Goal: Task Accomplishment & Management: Use online tool/utility

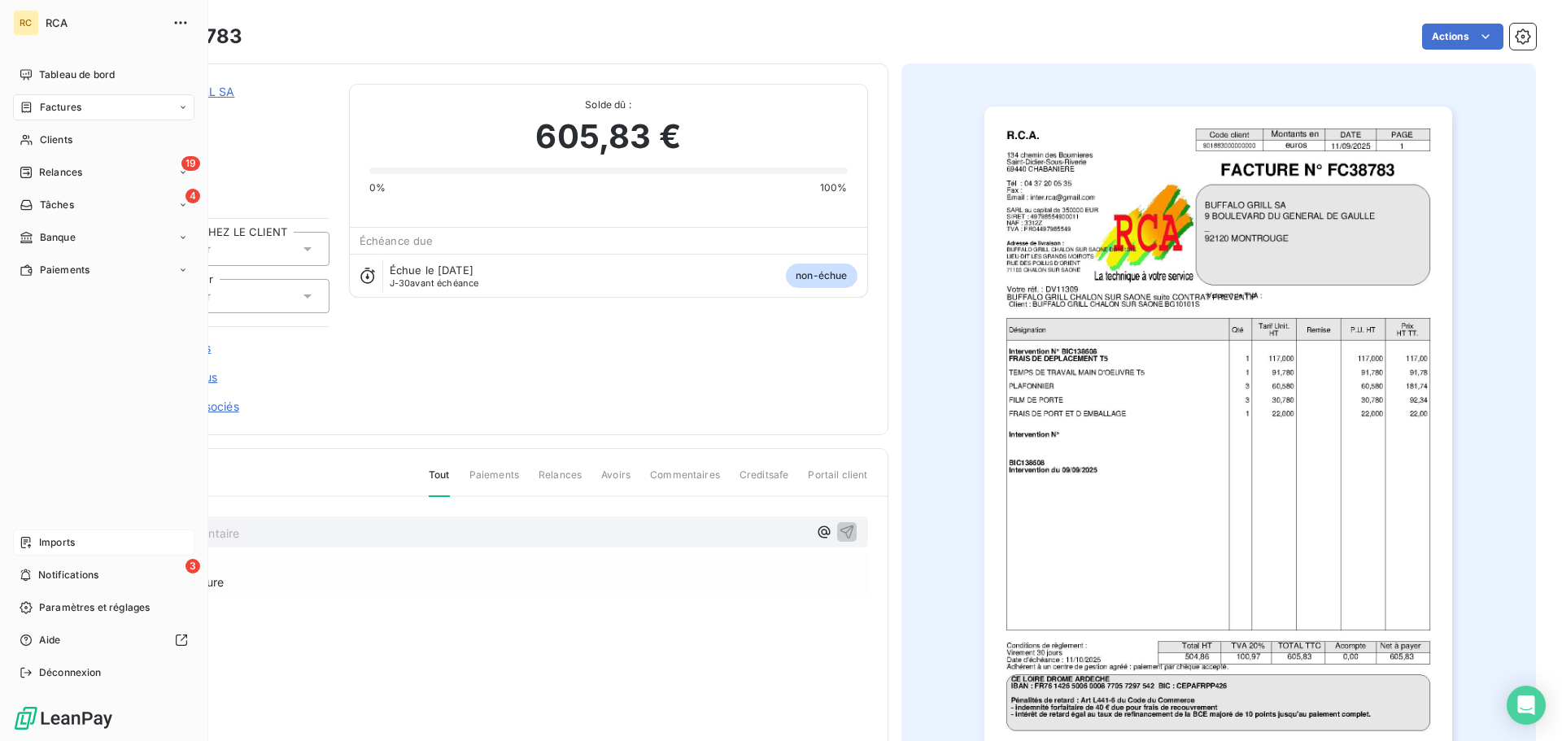
click at [77, 547] on div "Imports" at bounding box center [103, 543] width 181 height 26
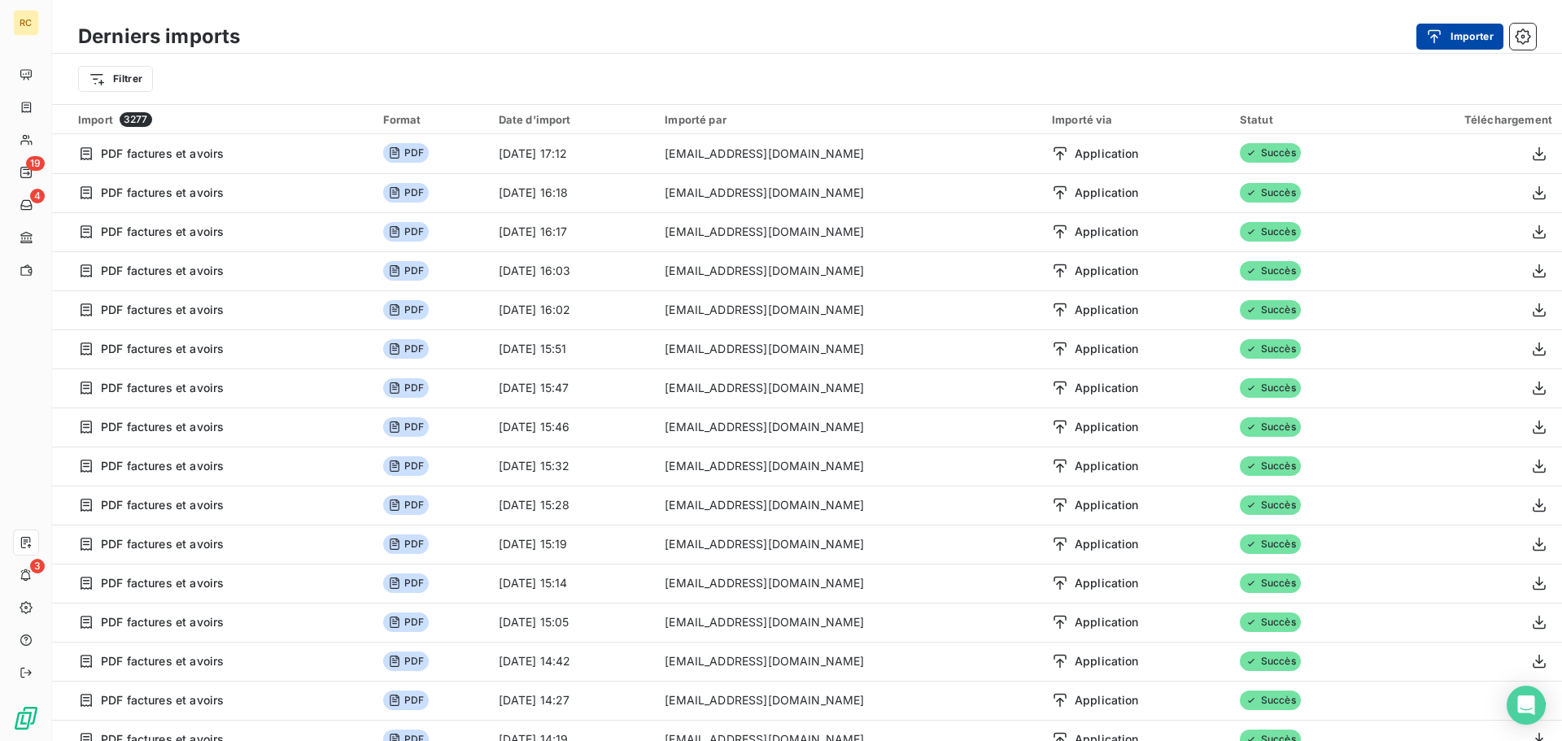
click at [1458, 36] on button "Importer" at bounding box center [1460, 37] width 87 height 26
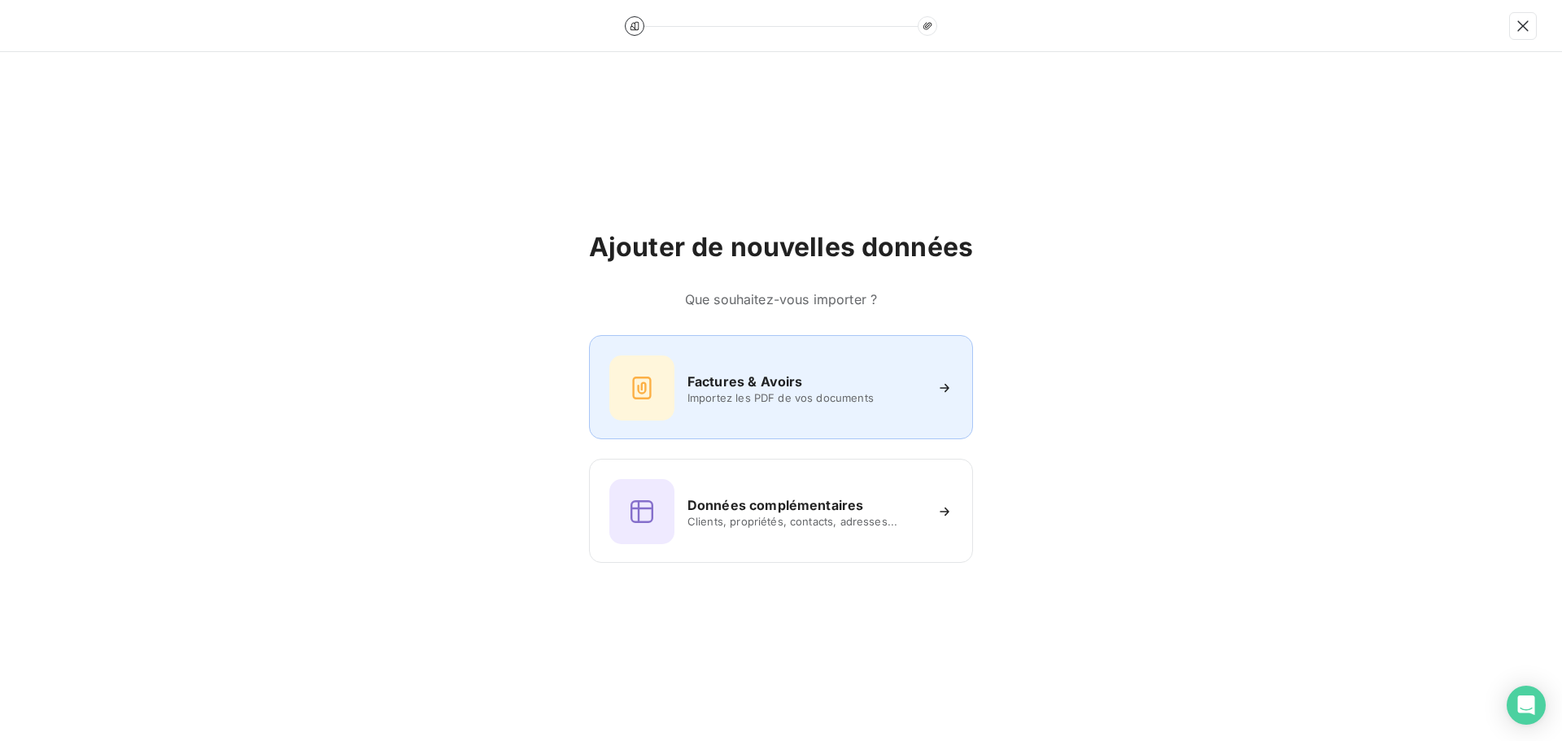
click at [763, 393] on span "Importez les PDF de vos documents" at bounding box center [806, 397] width 236 height 13
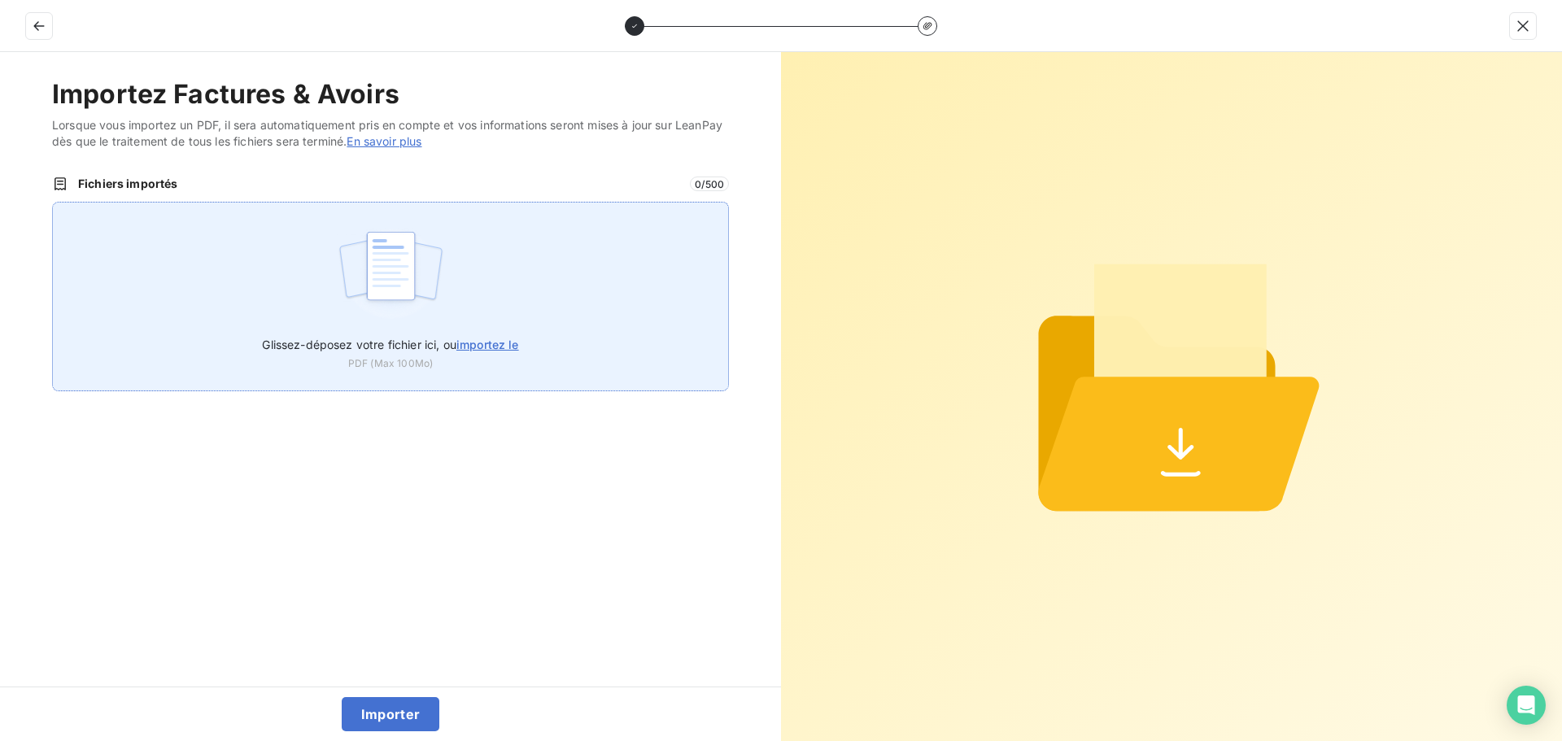
click at [393, 260] on img at bounding box center [391, 274] width 108 height 104
click at [387, 282] on img at bounding box center [391, 274] width 108 height 104
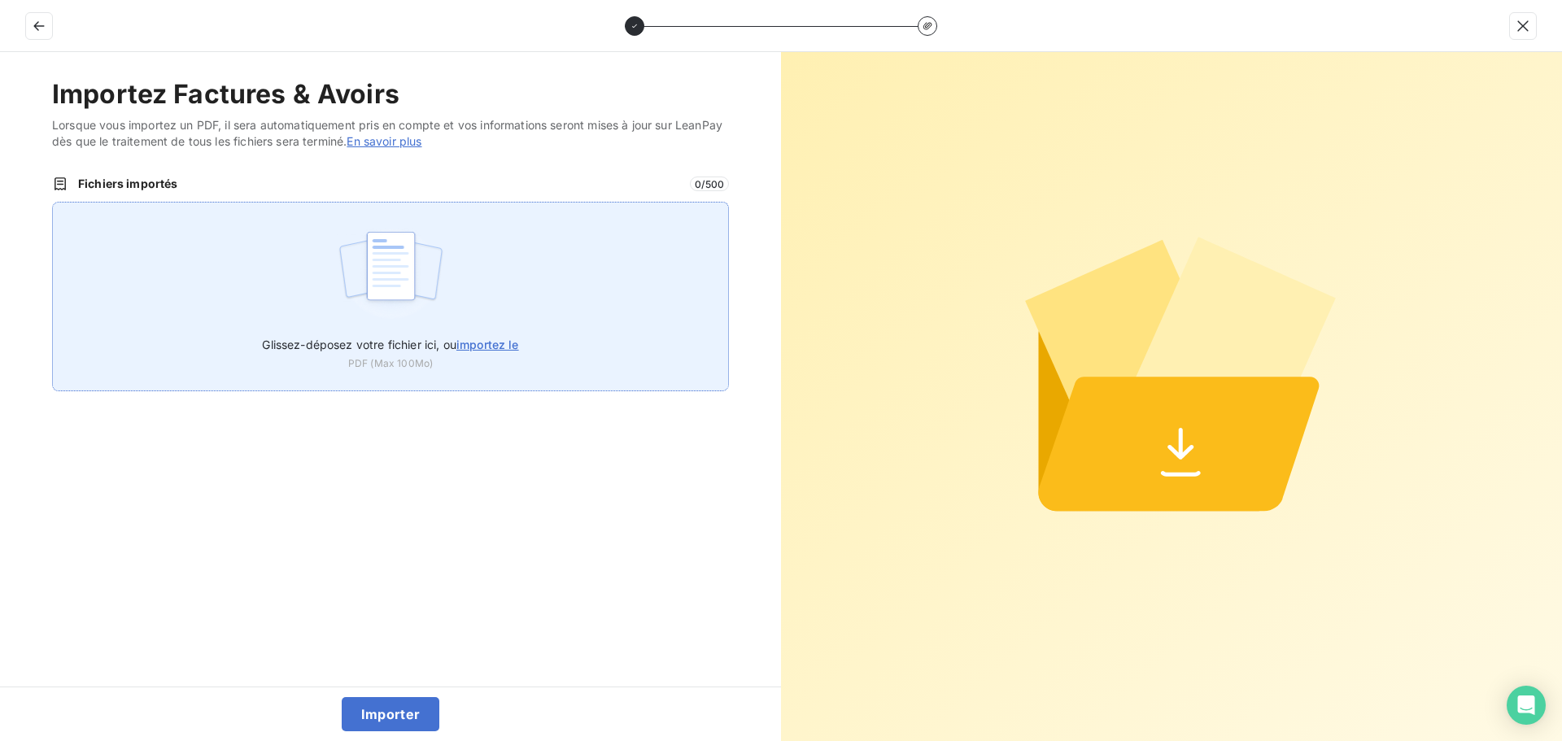
type input "C:\fakepath\FC38788.pdf"
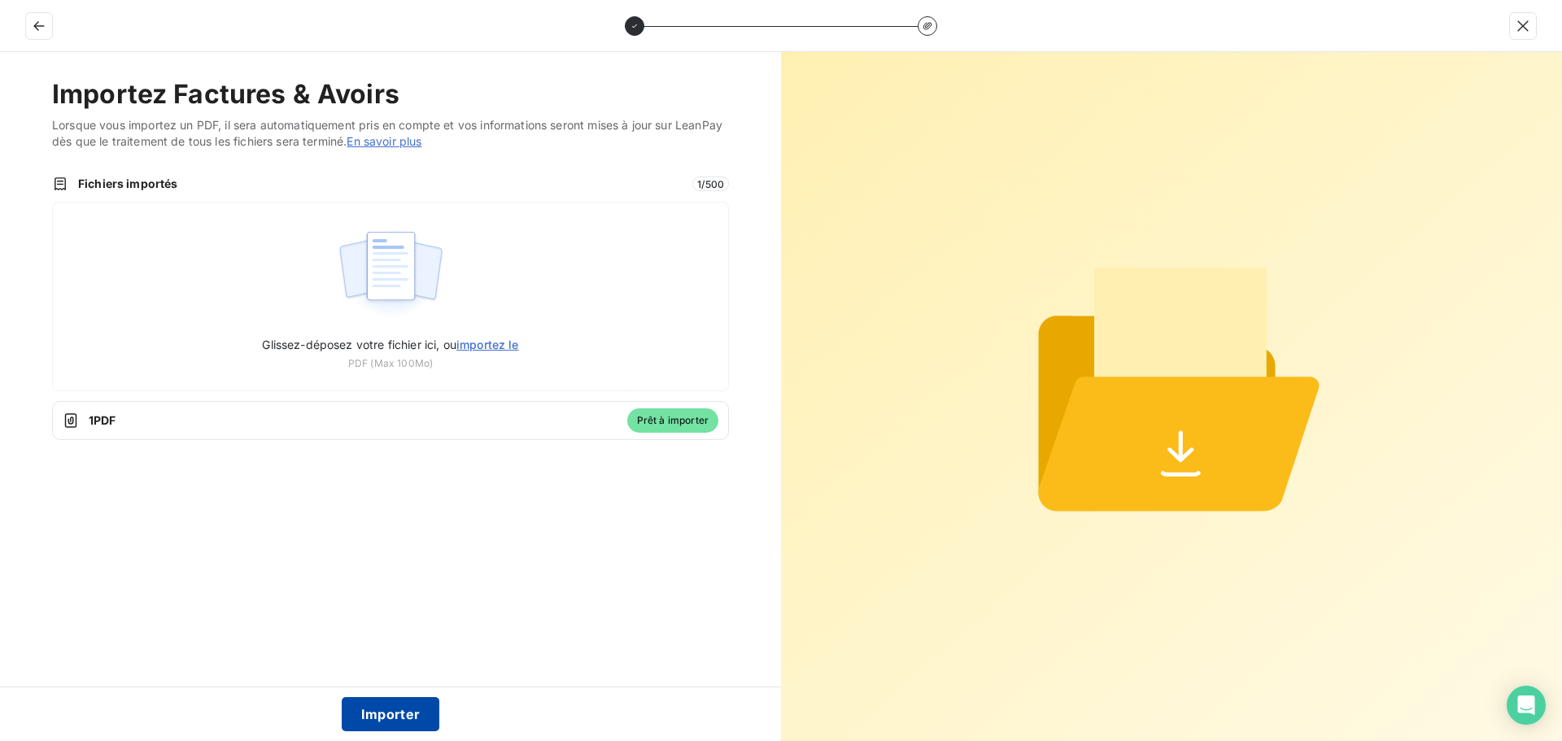
click at [406, 712] on button "Importer" at bounding box center [391, 714] width 98 height 34
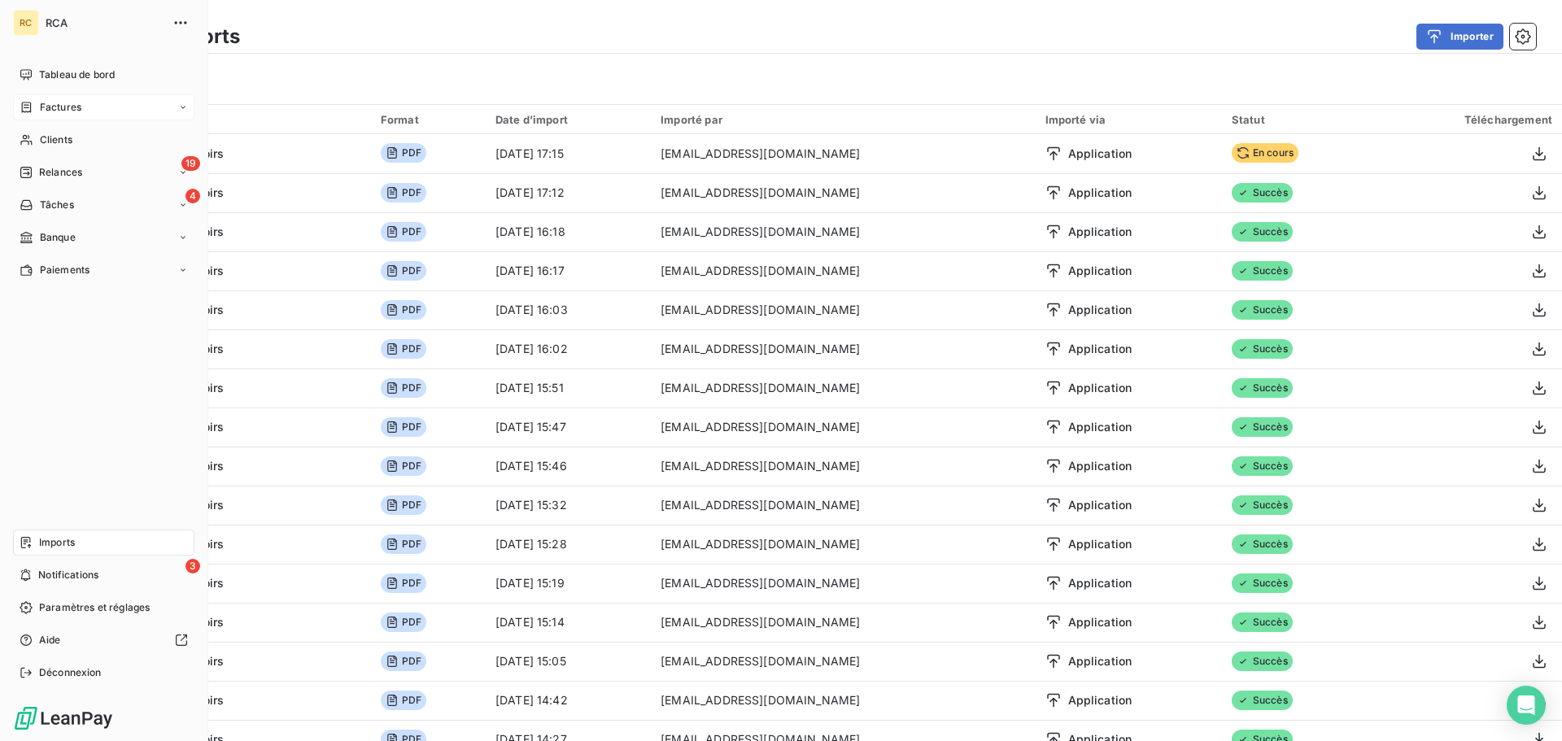
click at [62, 109] on span "Factures" at bounding box center [61, 107] width 42 height 15
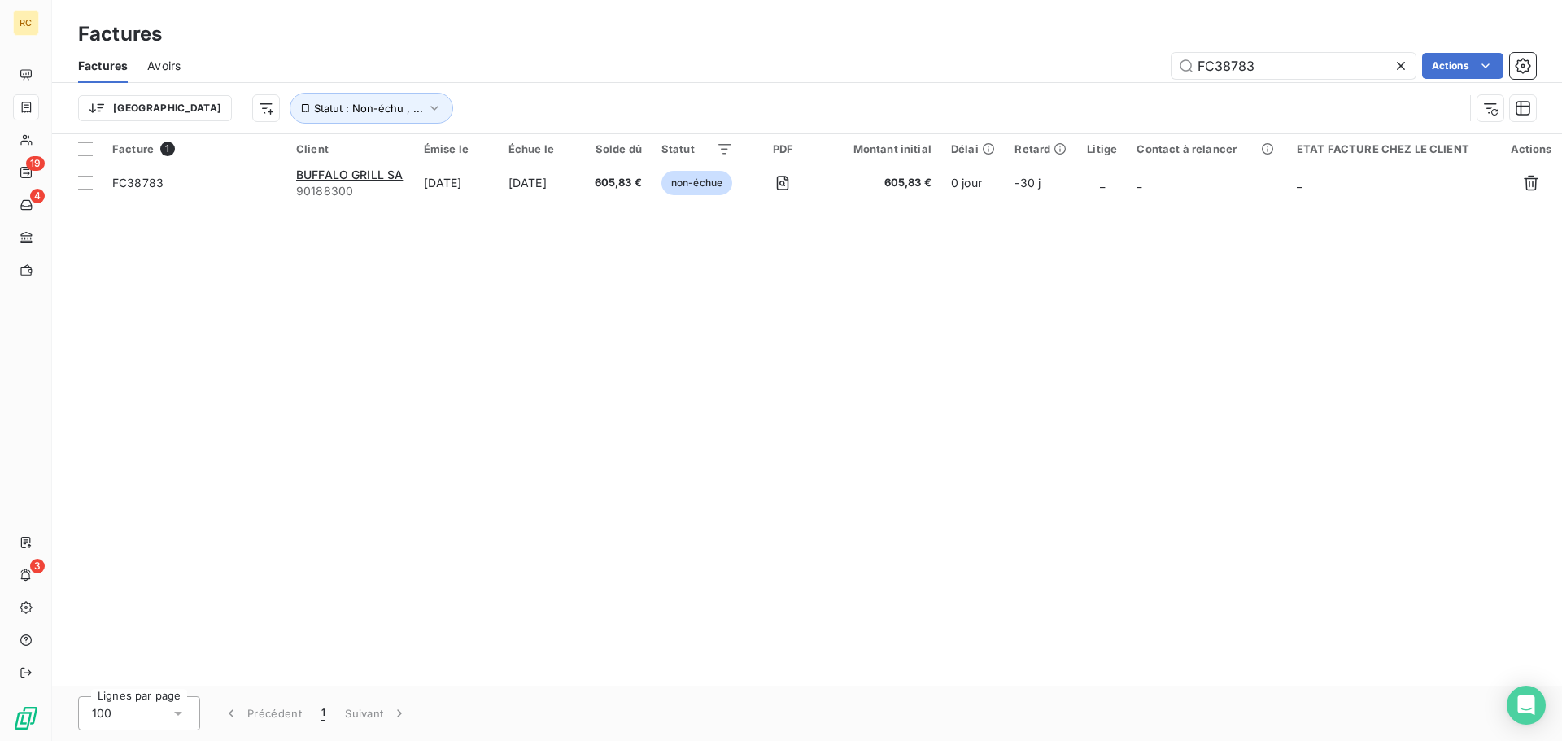
click at [1404, 64] on icon at bounding box center [1401, 66] width 16 height 16
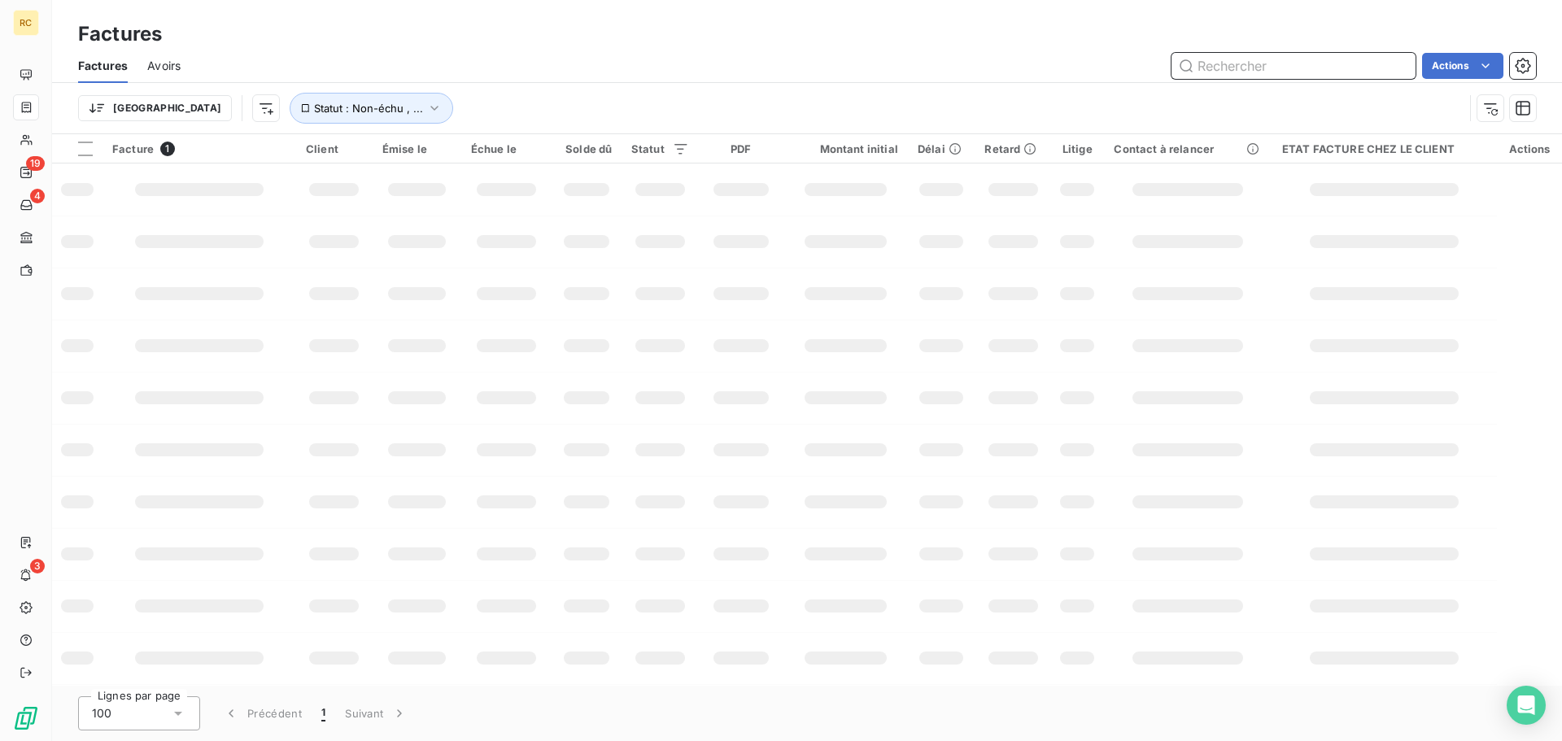
click at [1273, 69] on input "text" at bounding box center [1294, 66] width 244 height 26
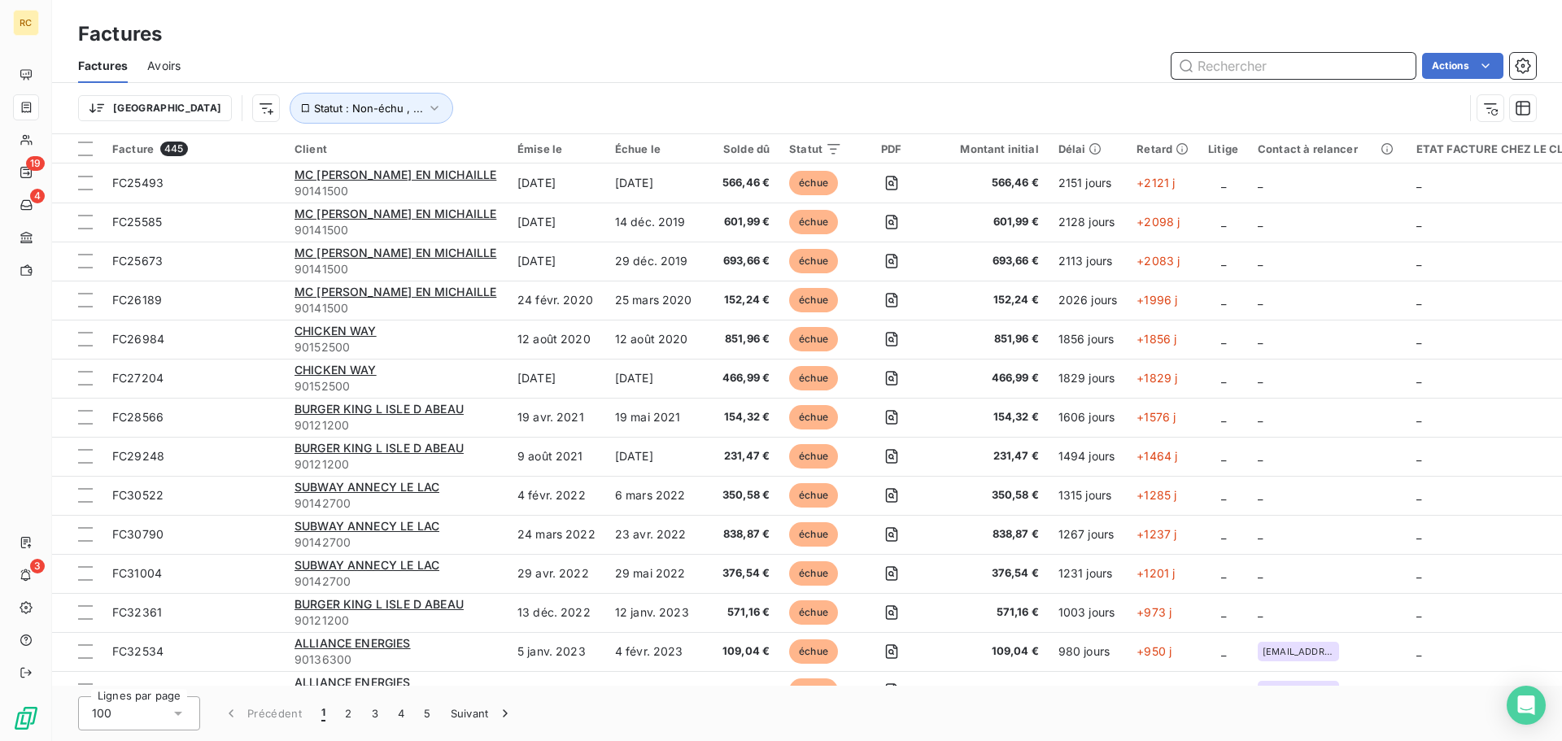
paste input "FC38788"
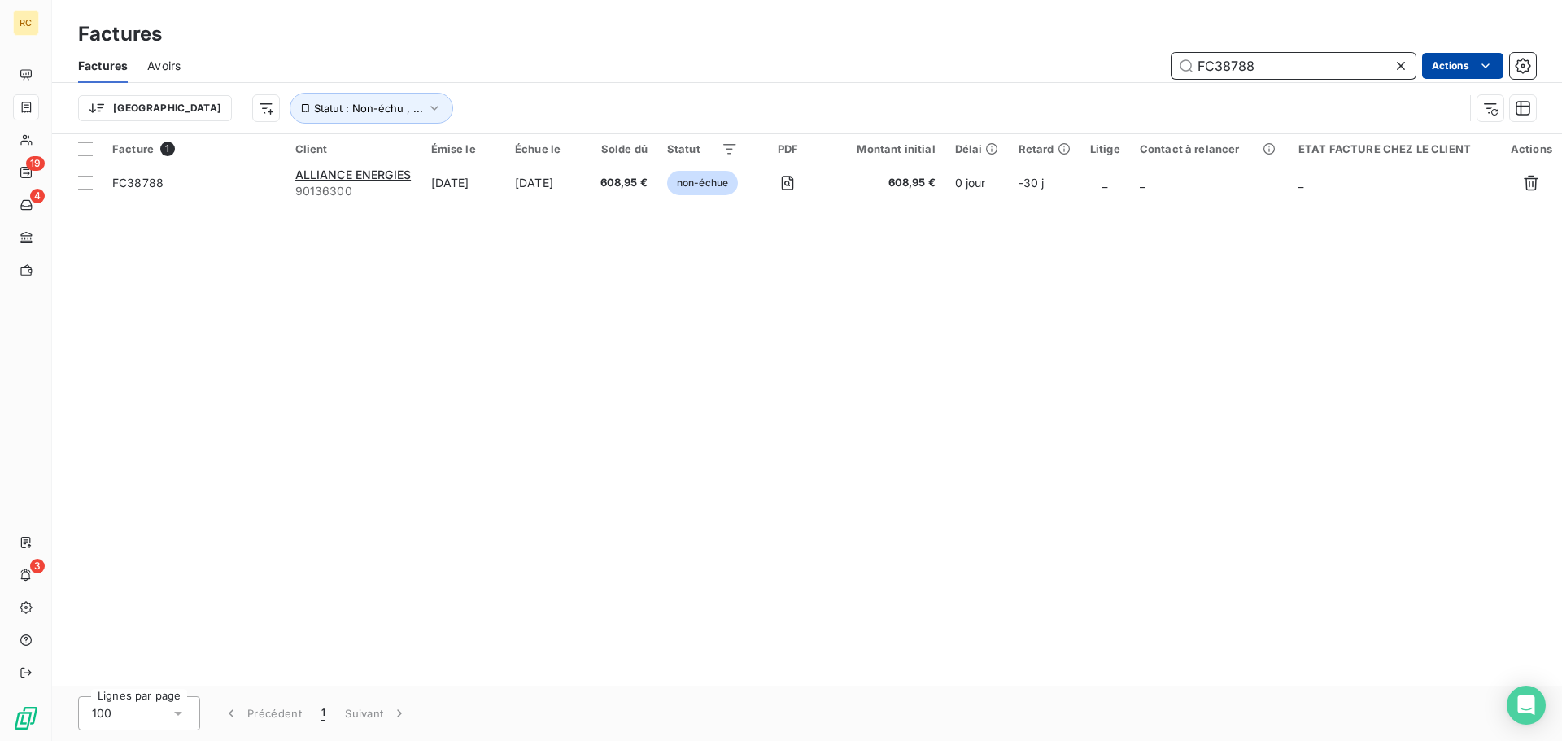
type input "FC38788"
click at [1455, 63] on html "RC 19 4 3 Factures Factures Avoirs FC38788 Actions Trier Statut : Non-échu , ..…" at bounding box center [781, 370] width 1562 height 741
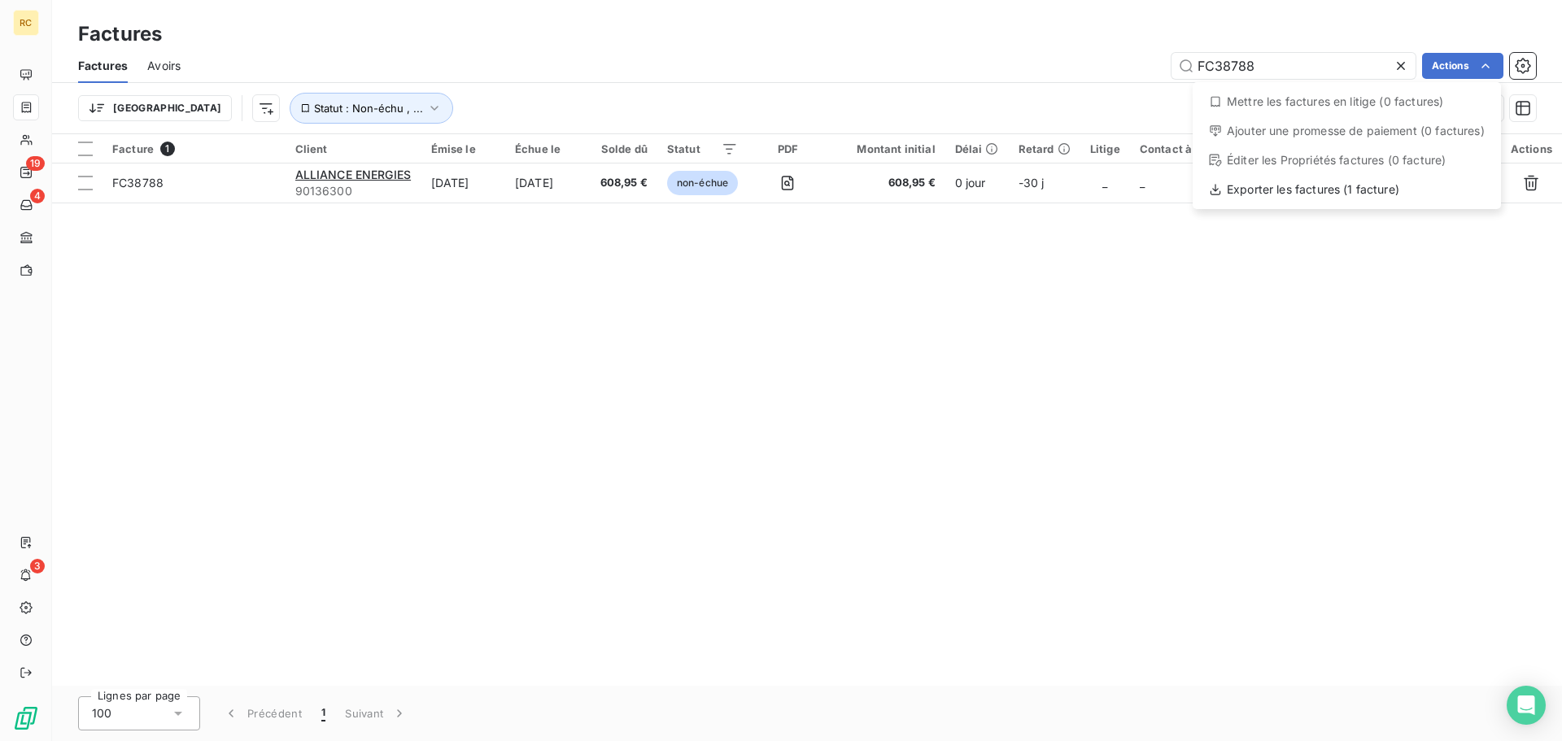
click at [151, 183] on html "RC 19 4 3 Factures Factures Avoirs FC38788 Actions Mettre les factures en litig…" at bounding box center [781, 370] width 1562 height 741
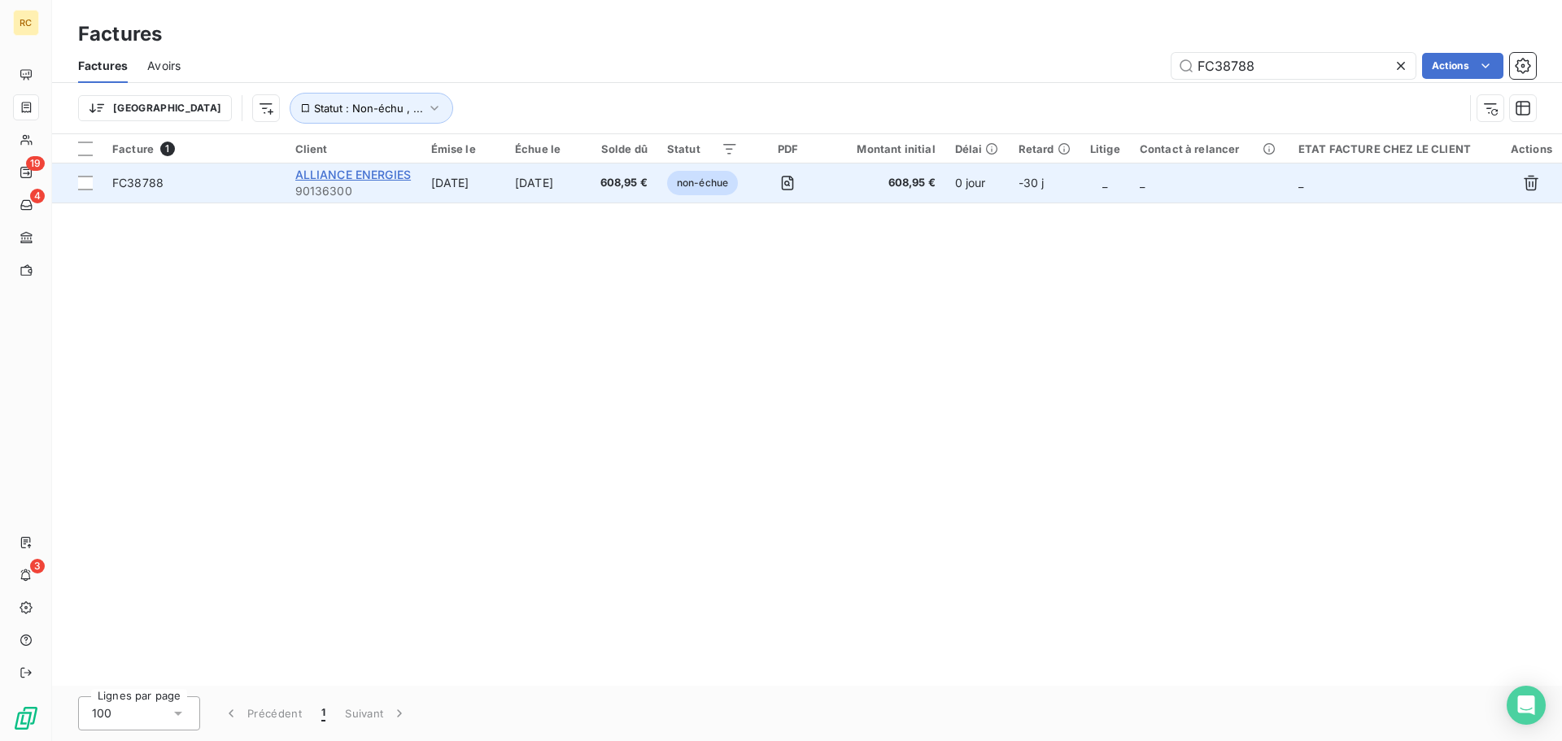
click at [346, 178] on span "ALLIANCE ENERGIES" at bounding box center [353, 175] width 116 height 14
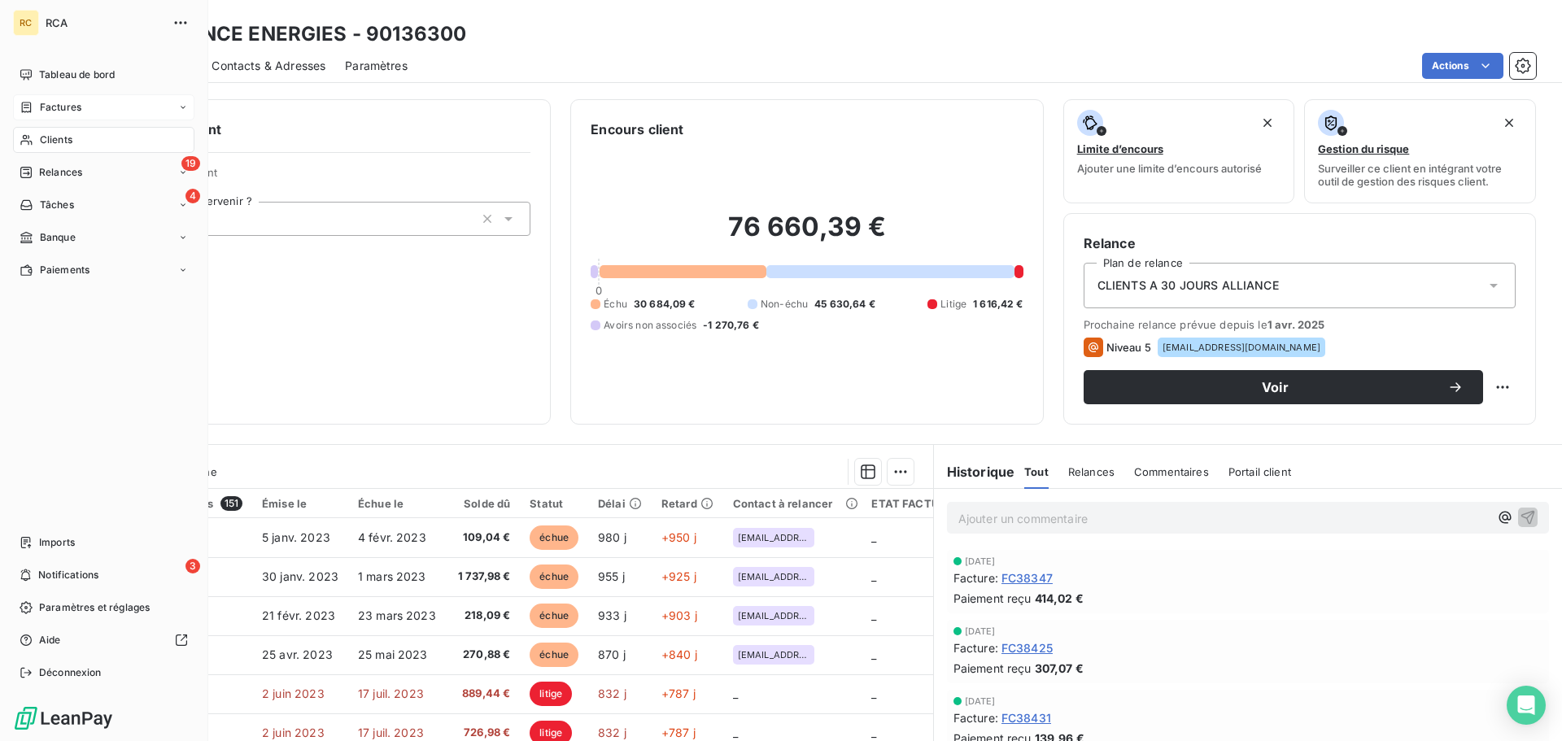
click at [76, 100] on span "Factures" at bounding box center [61, 107] width 42 height 15
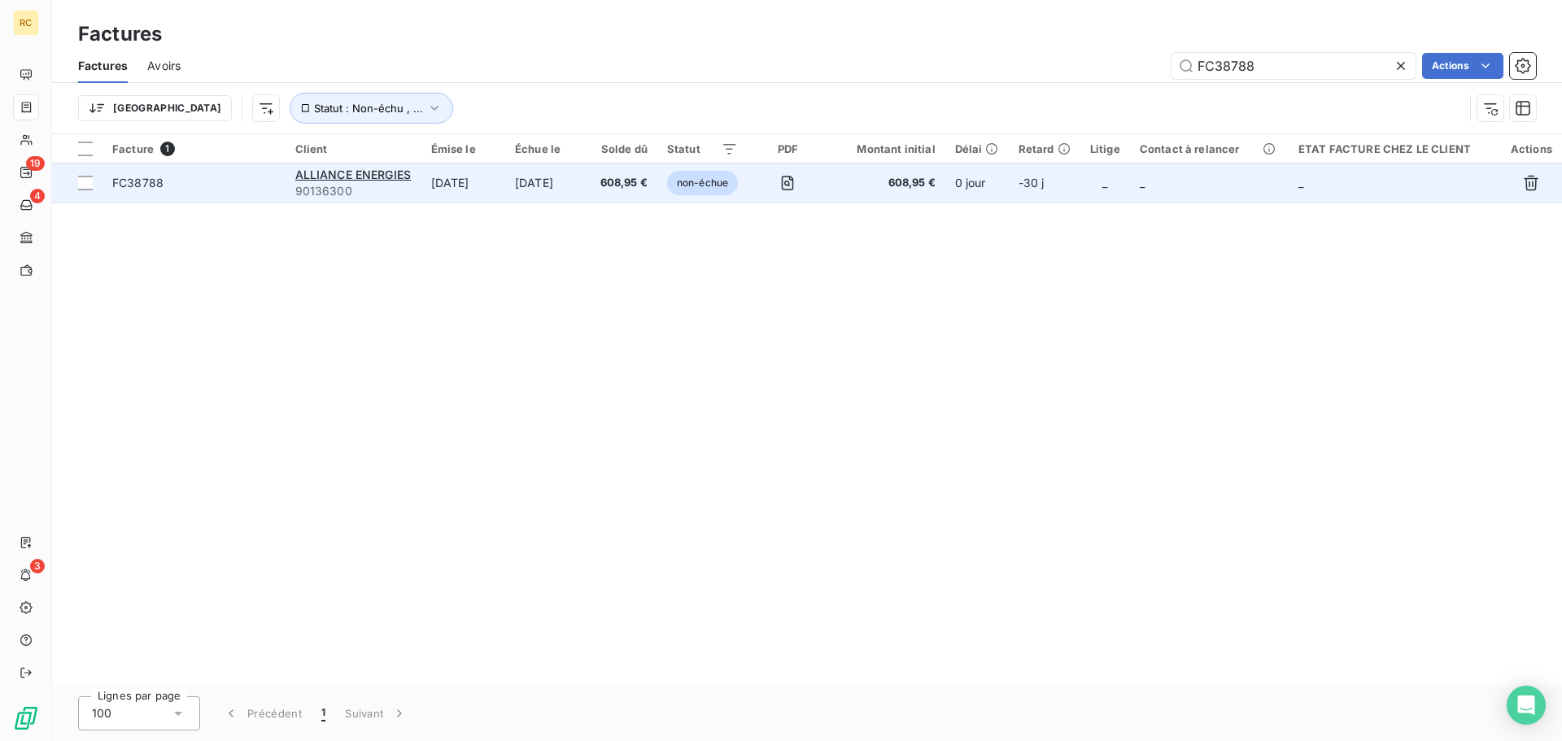
click at [141, 180] on span "FC38788" at bounding box center [137, 183] width 51 height 14
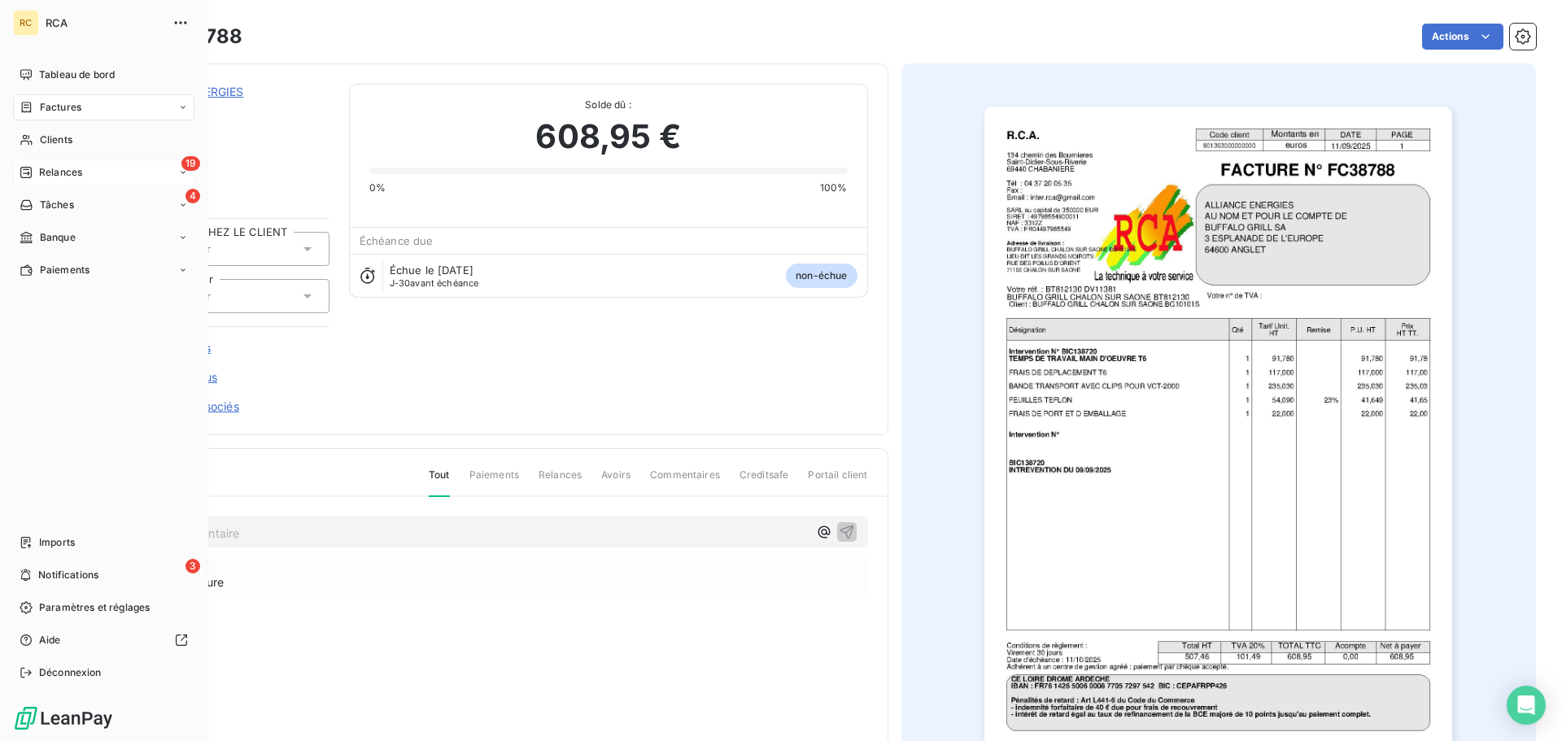
click at [69, 174] on span "Relances" at bounding box center [60, 172] width 43 height 15
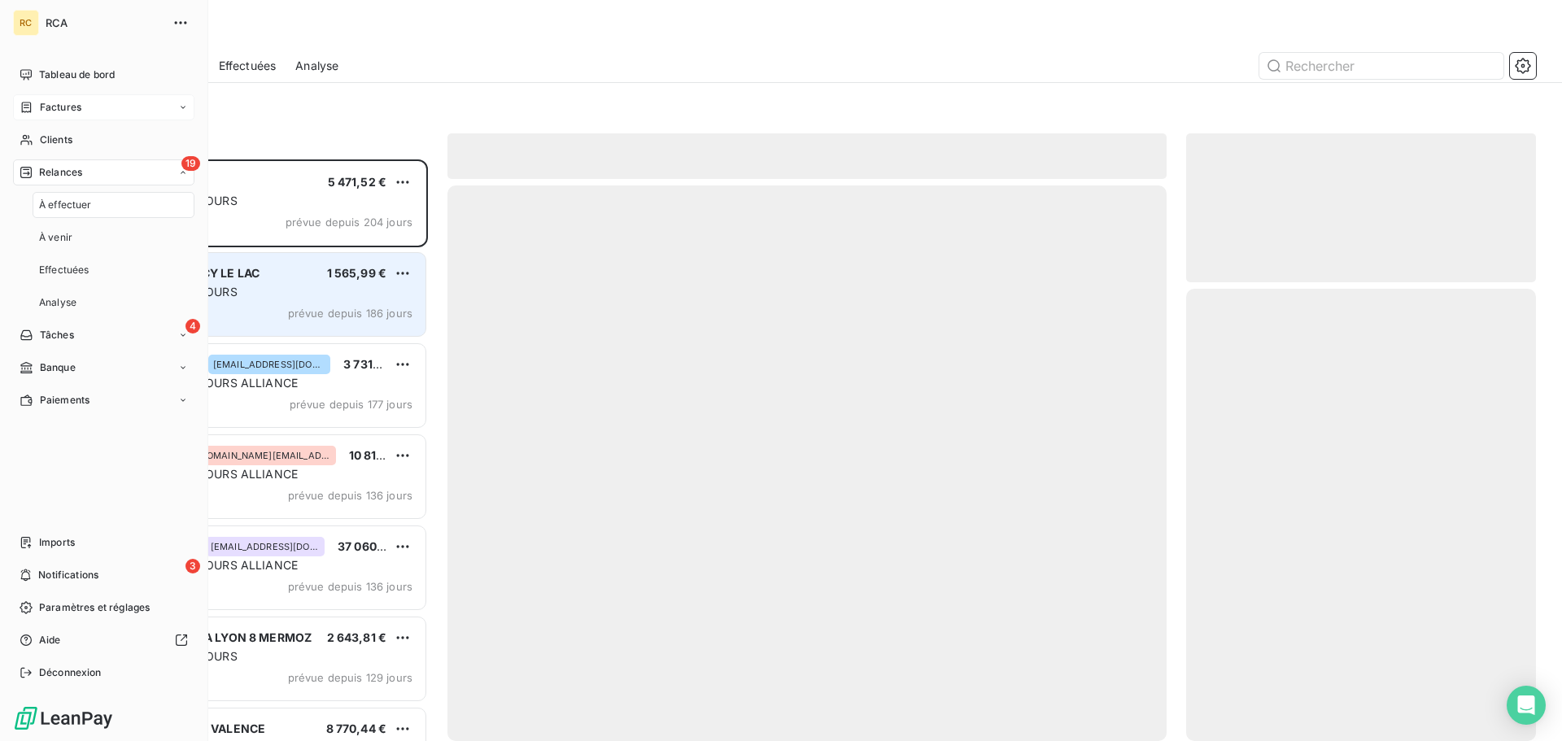
scroll to position [570, 338]
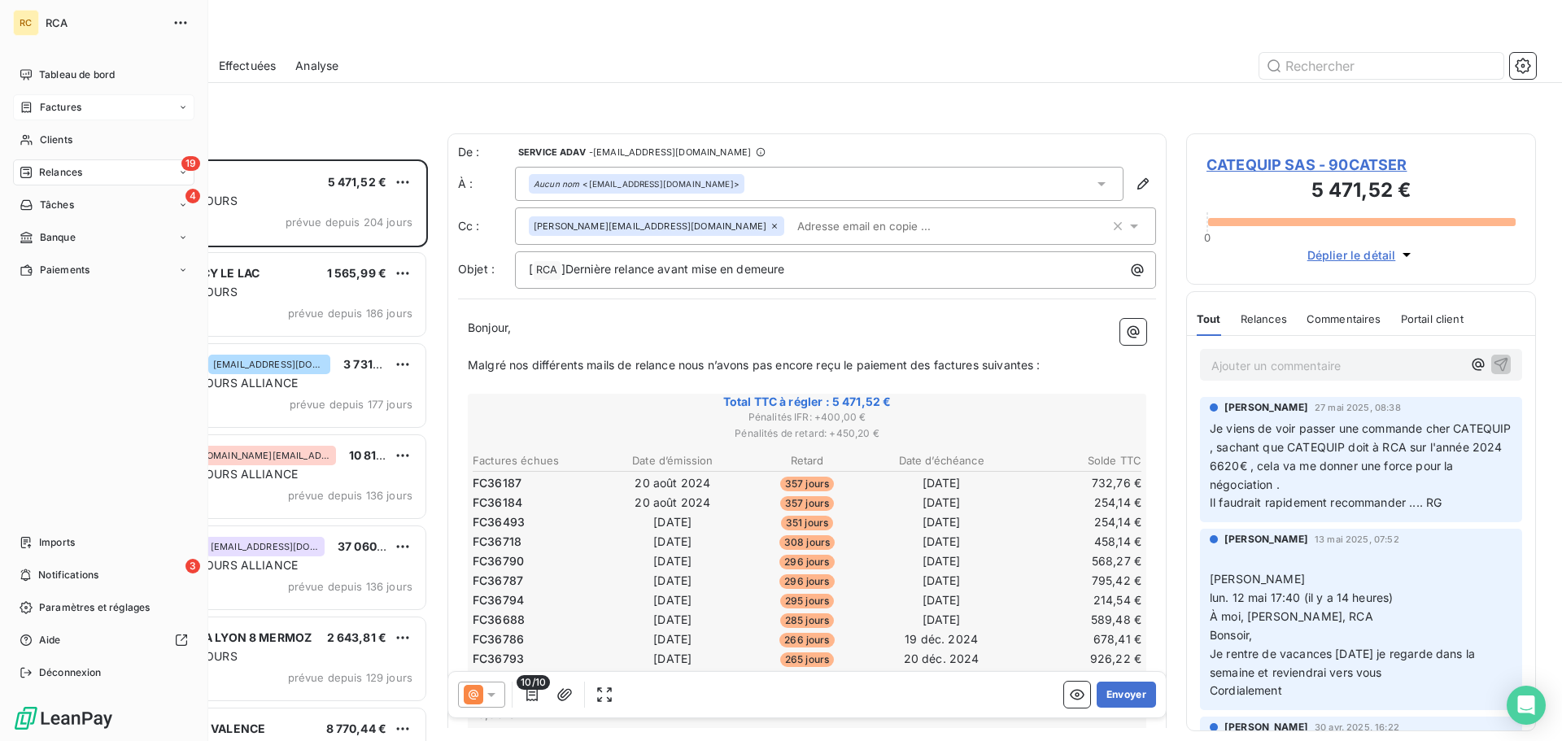
click at [72, 102] on span "Factures" at bounding box center [61, 107] width 42 height 15
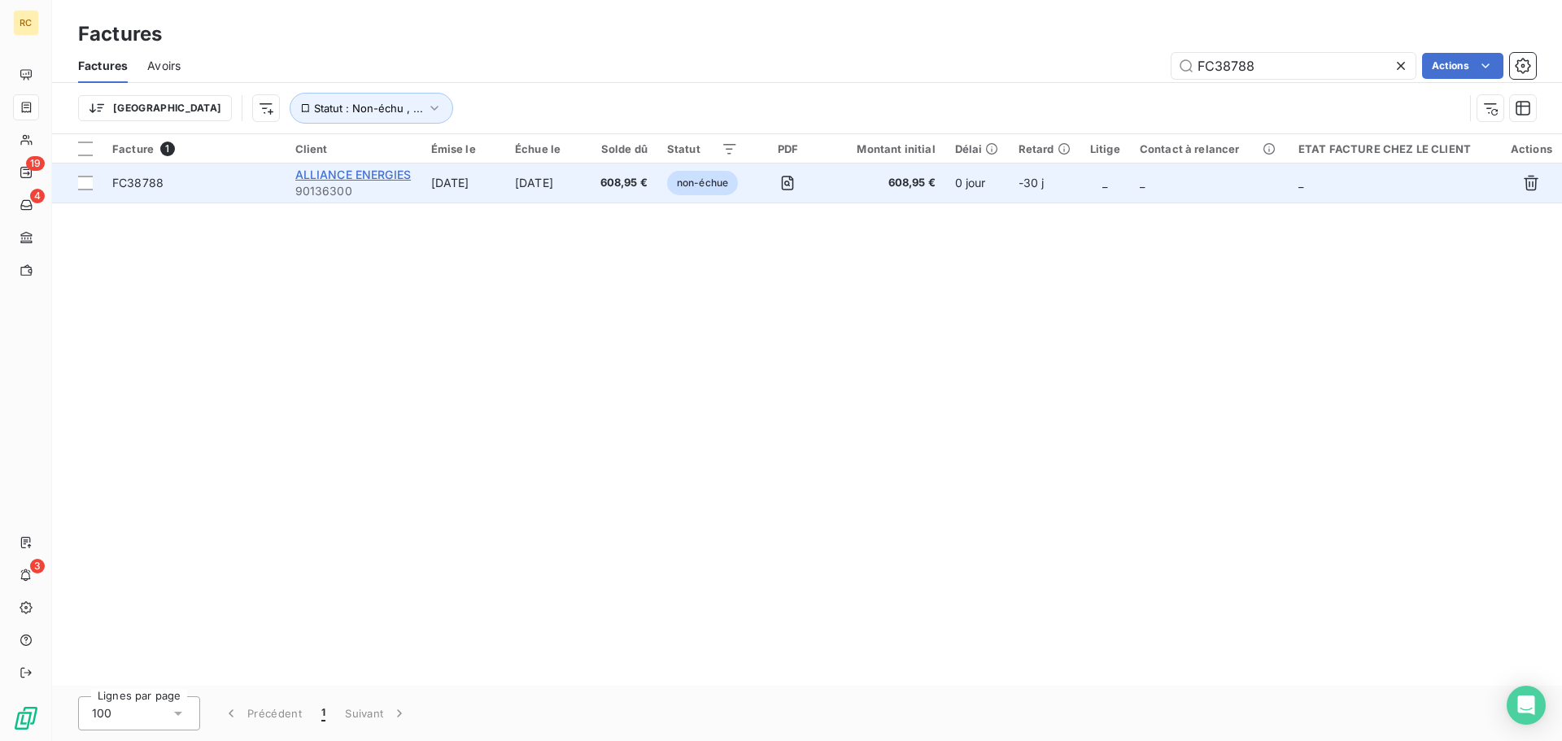
click at [356, 172] on span "ALLIANCE ENERGIES" at bounding box center [353, 175] width 116 height 14
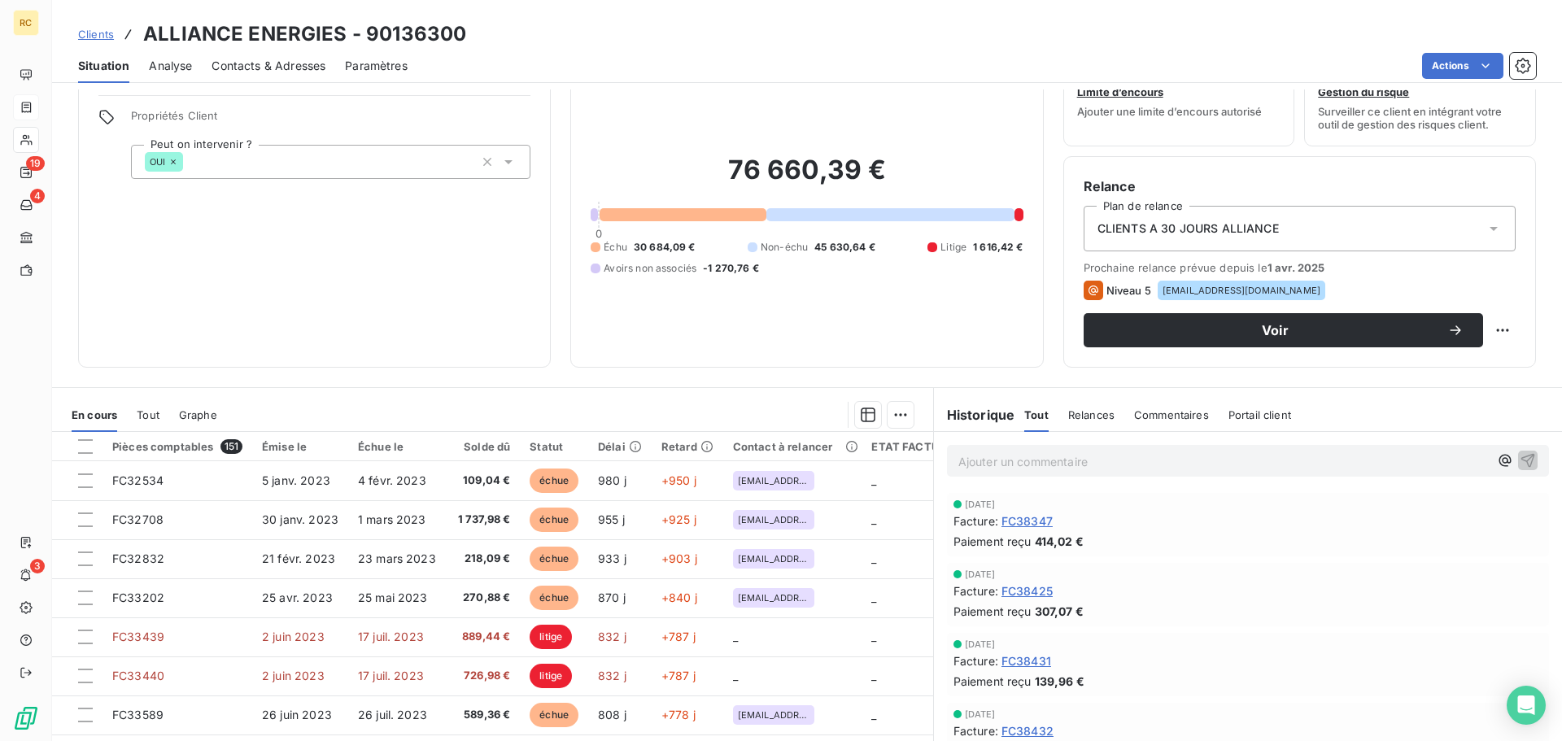
scroll to position [28, 0]
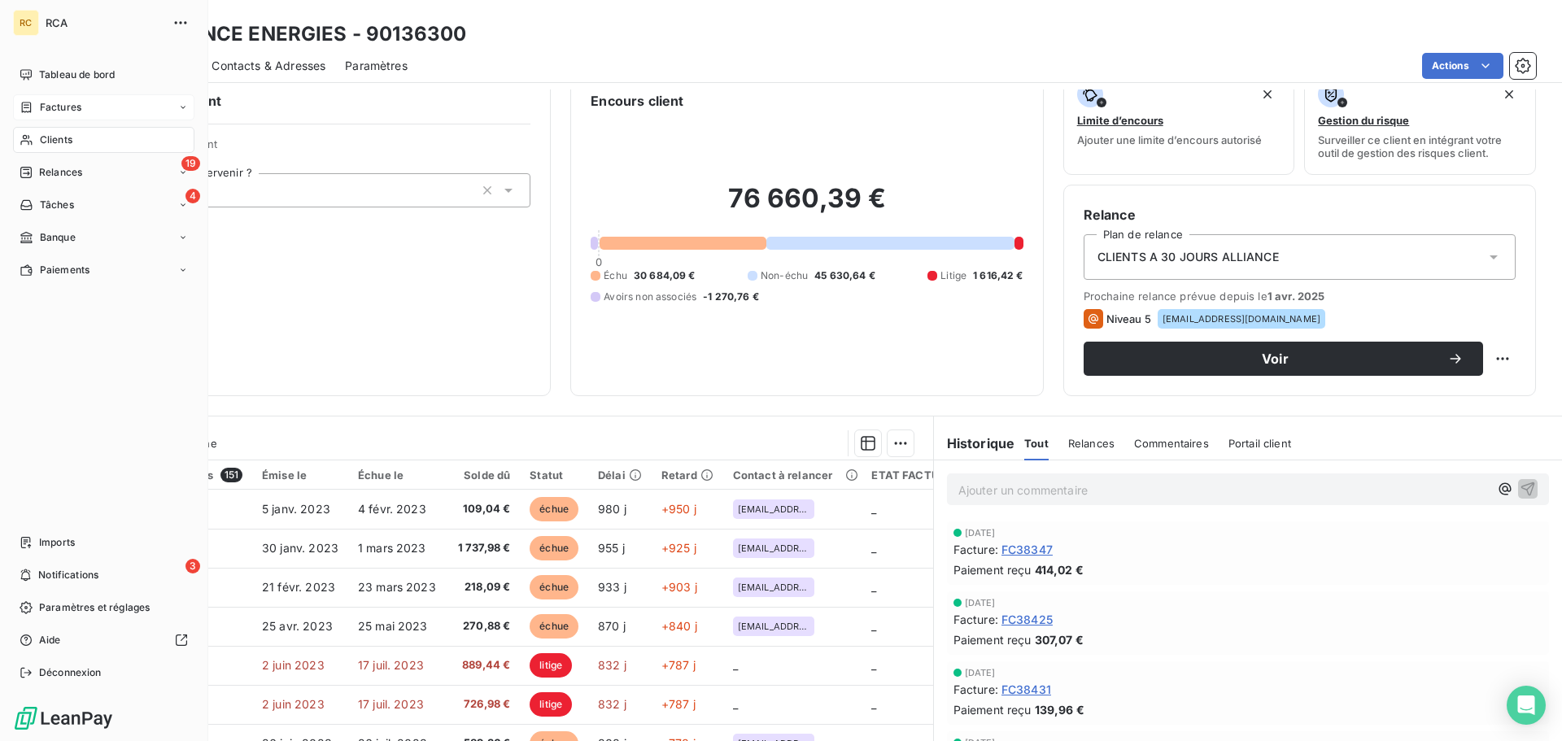
click at [59, 101] on span "Factures" at bounding box center [61, 107] width 42 height 15
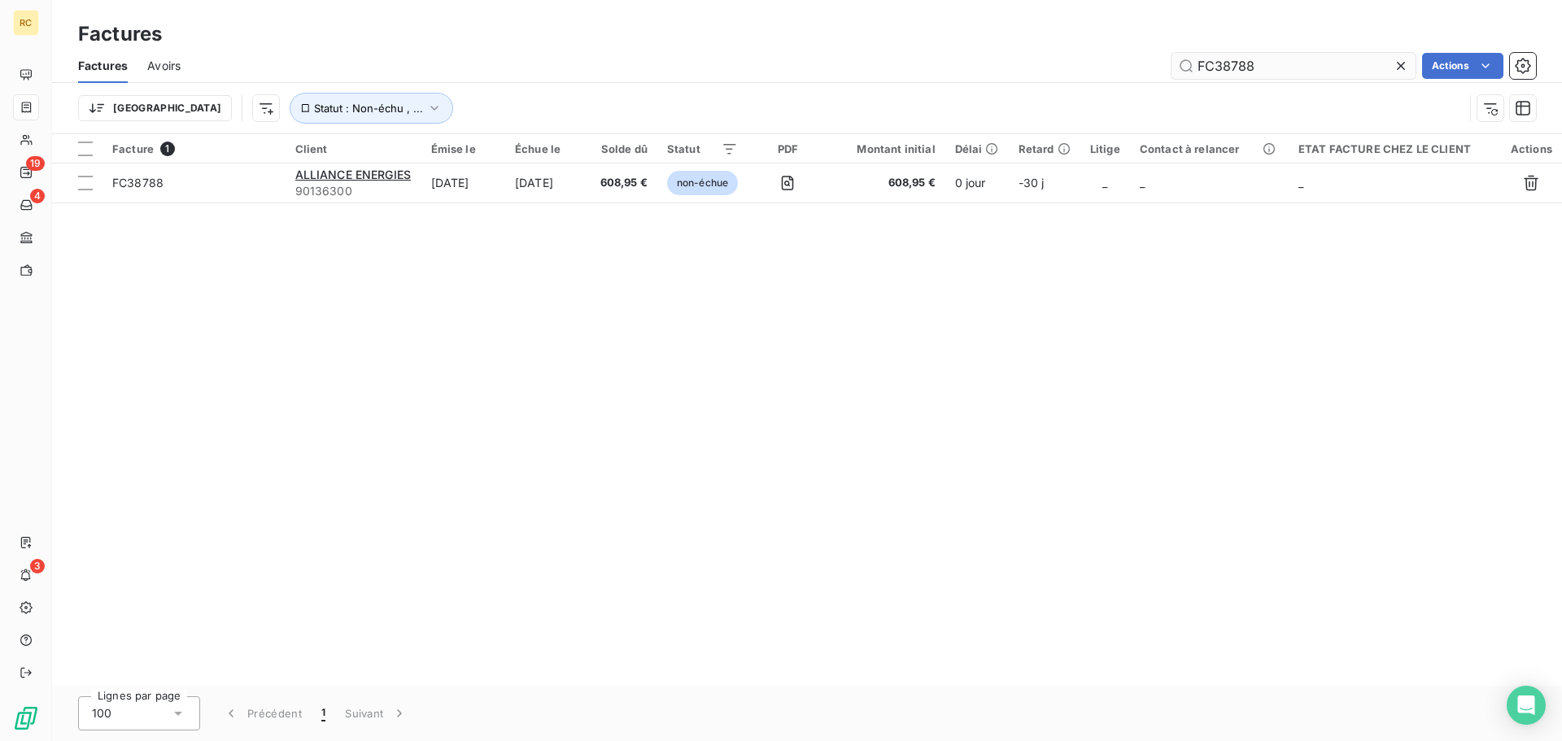
drag, startPoint x: 1261, startPoint y: 67, endPoint x: 1182, endPoint y: 52, distance: 79.5
click at [1182, 53] on input "FC38788" at bounding box center [1294, 66] width 244 height 26
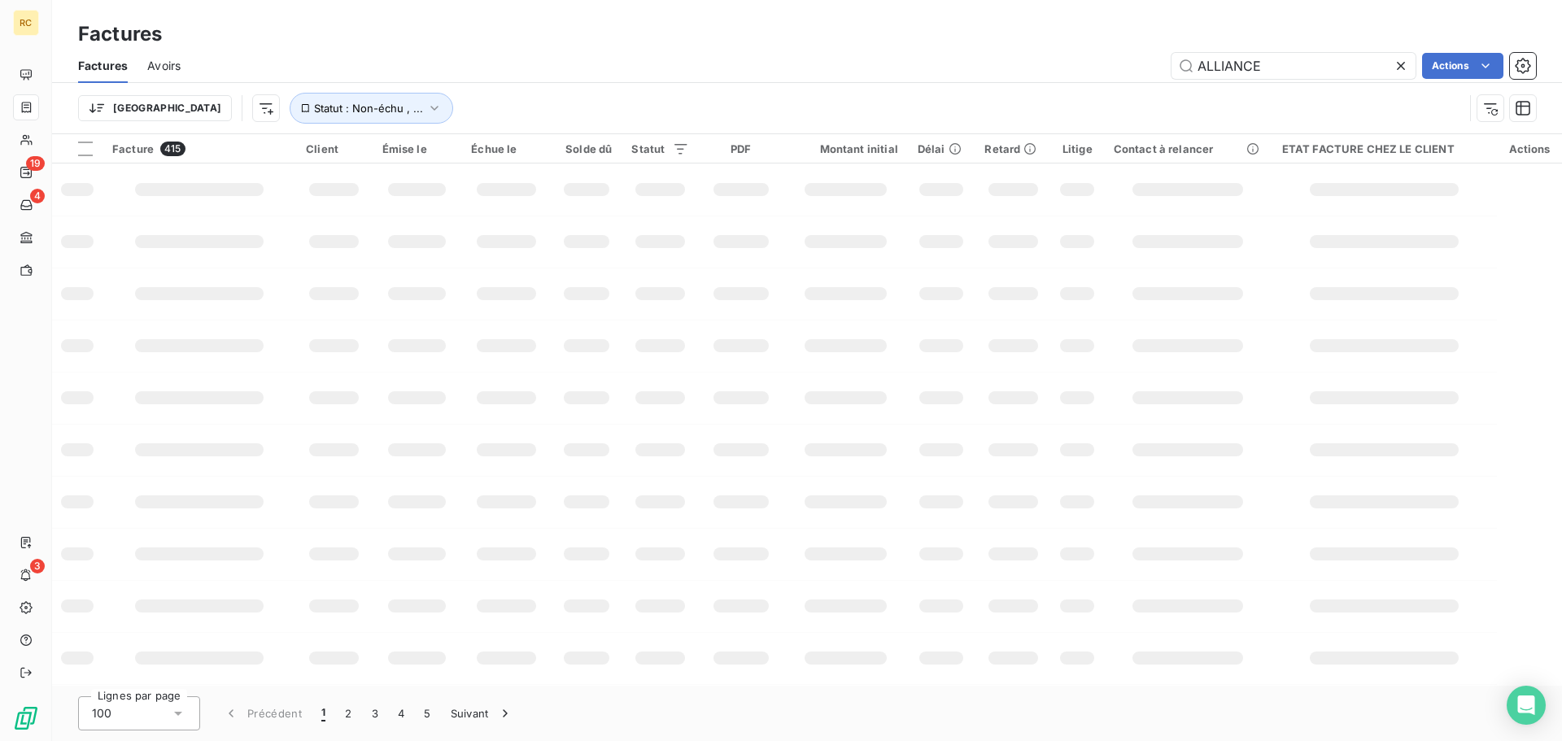
type input "ALLIANCE"
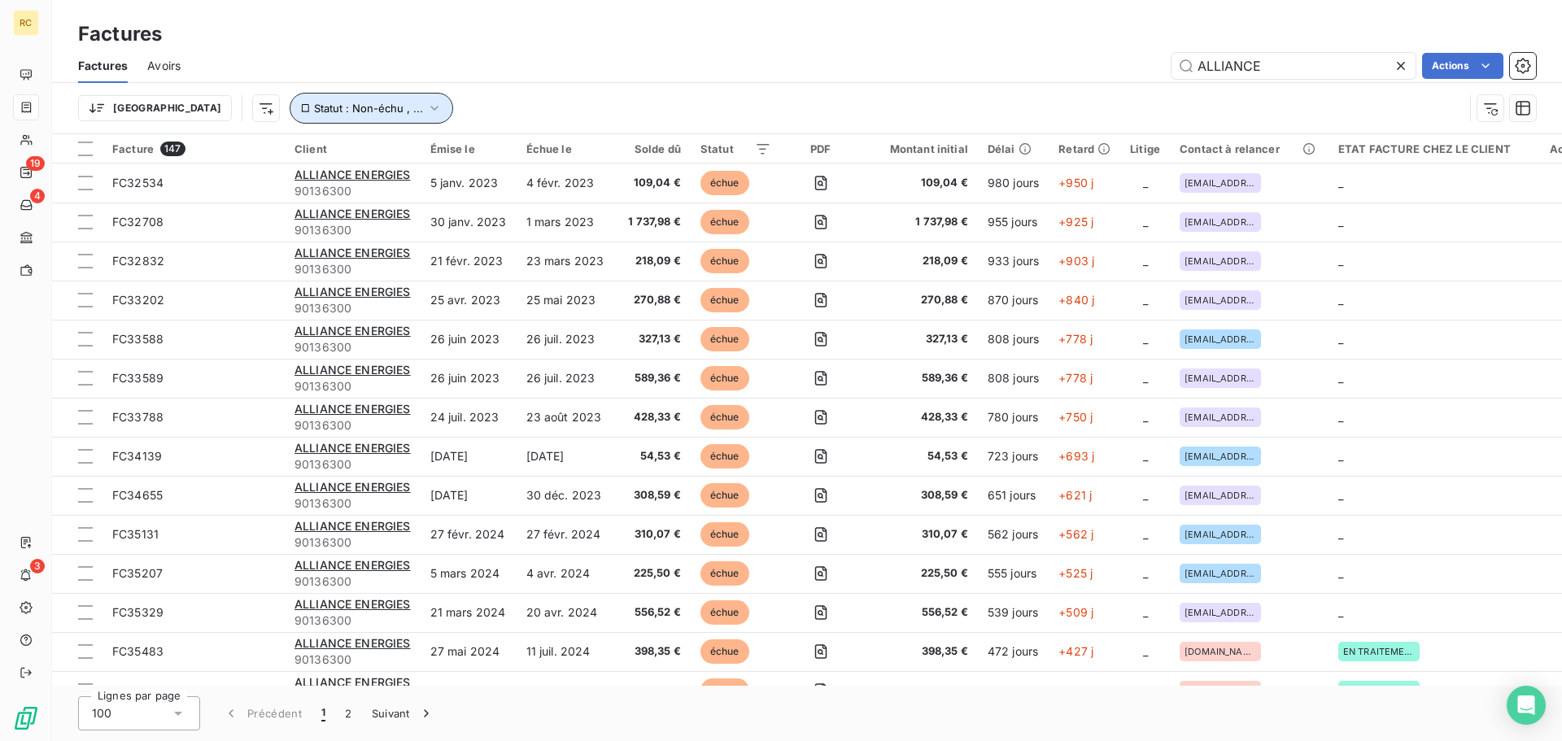
click at [291, 116] on button "Statut : Non-échu , ..." at bounding box center [372, 108] width 164 height 31
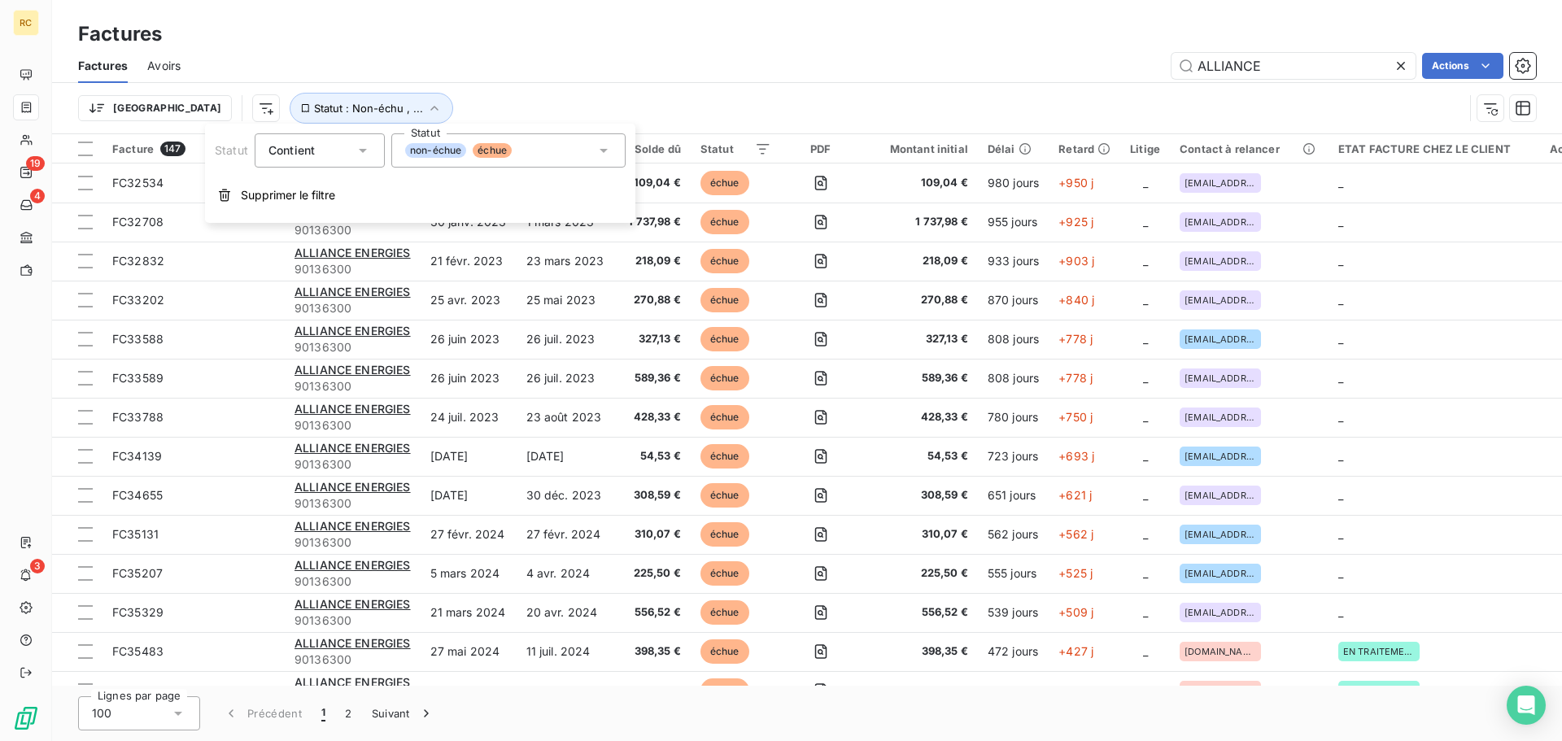
click at [542, 155] on div "non-échue échue" at bounding box center [508, 150] width 234 height 34
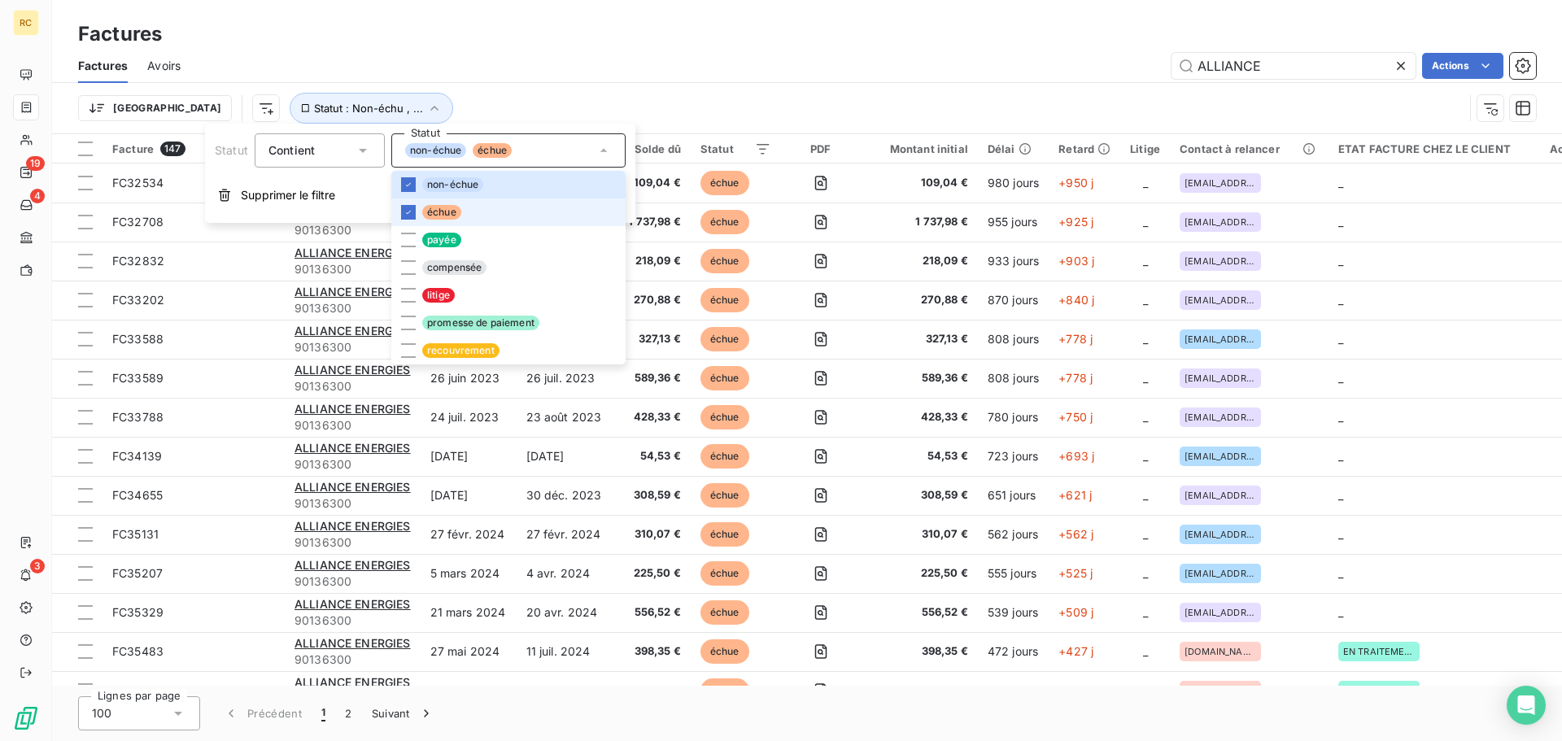
click at [416, 212] on li "échue" at bounding box center [508, 213] width 234 height 28
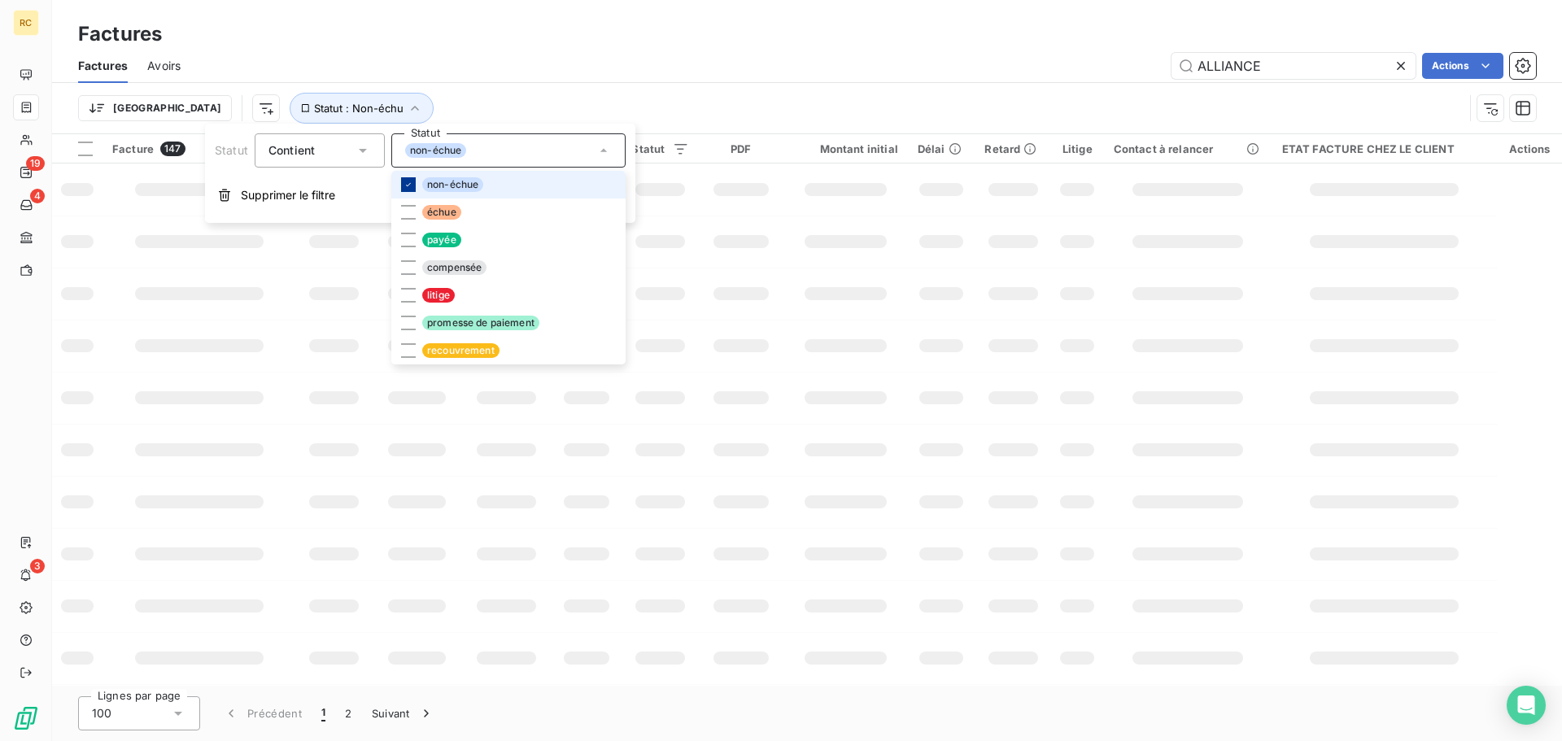
click at [413, 183] on div at bounding box center [408, 184] width 15 height 15
click at [408, 205] on div at bounding box center [408, 212] width 15 height 15
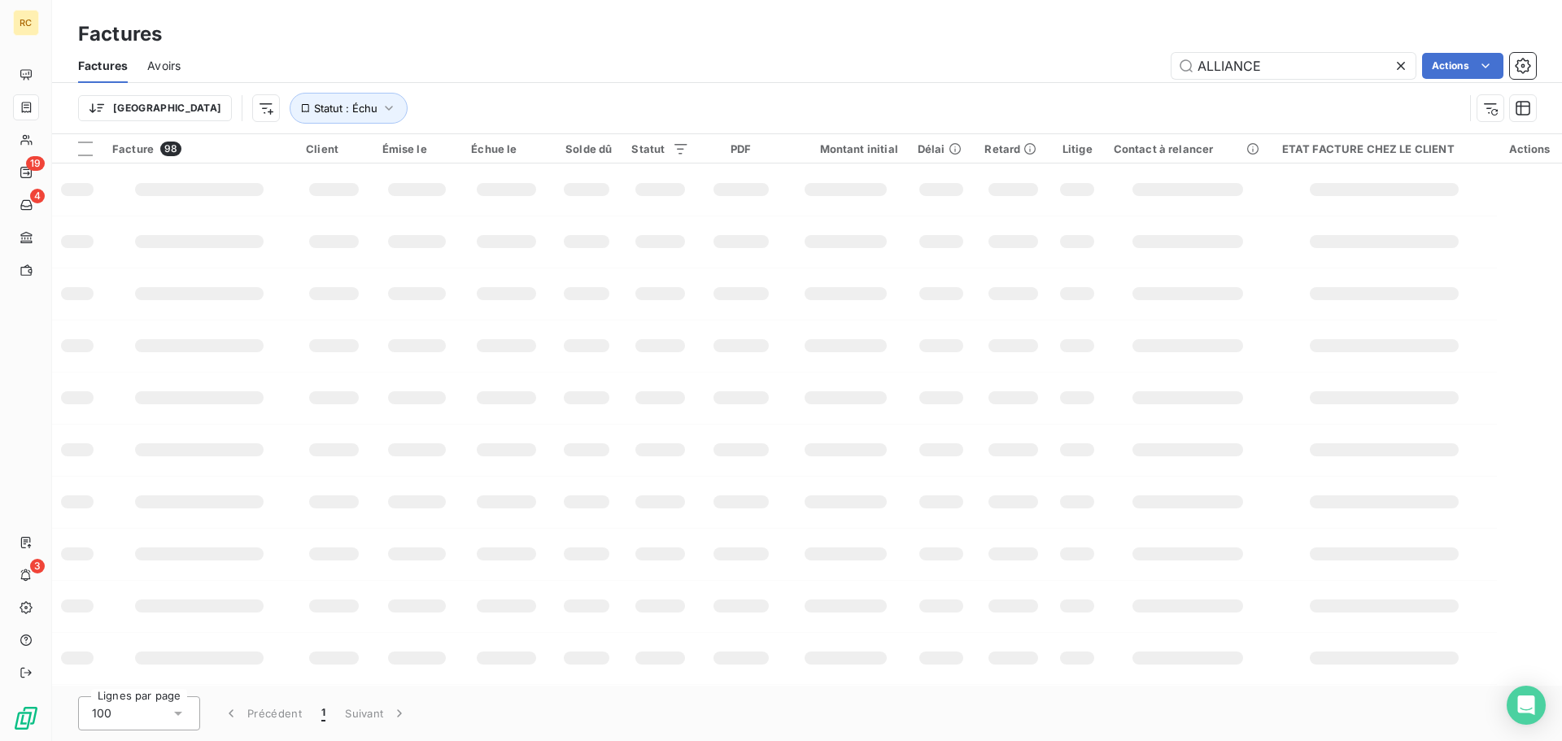
click at [588, 103] on div "Trier Statut : Échu" at bounding box center [771, 108] width 1386 height 31
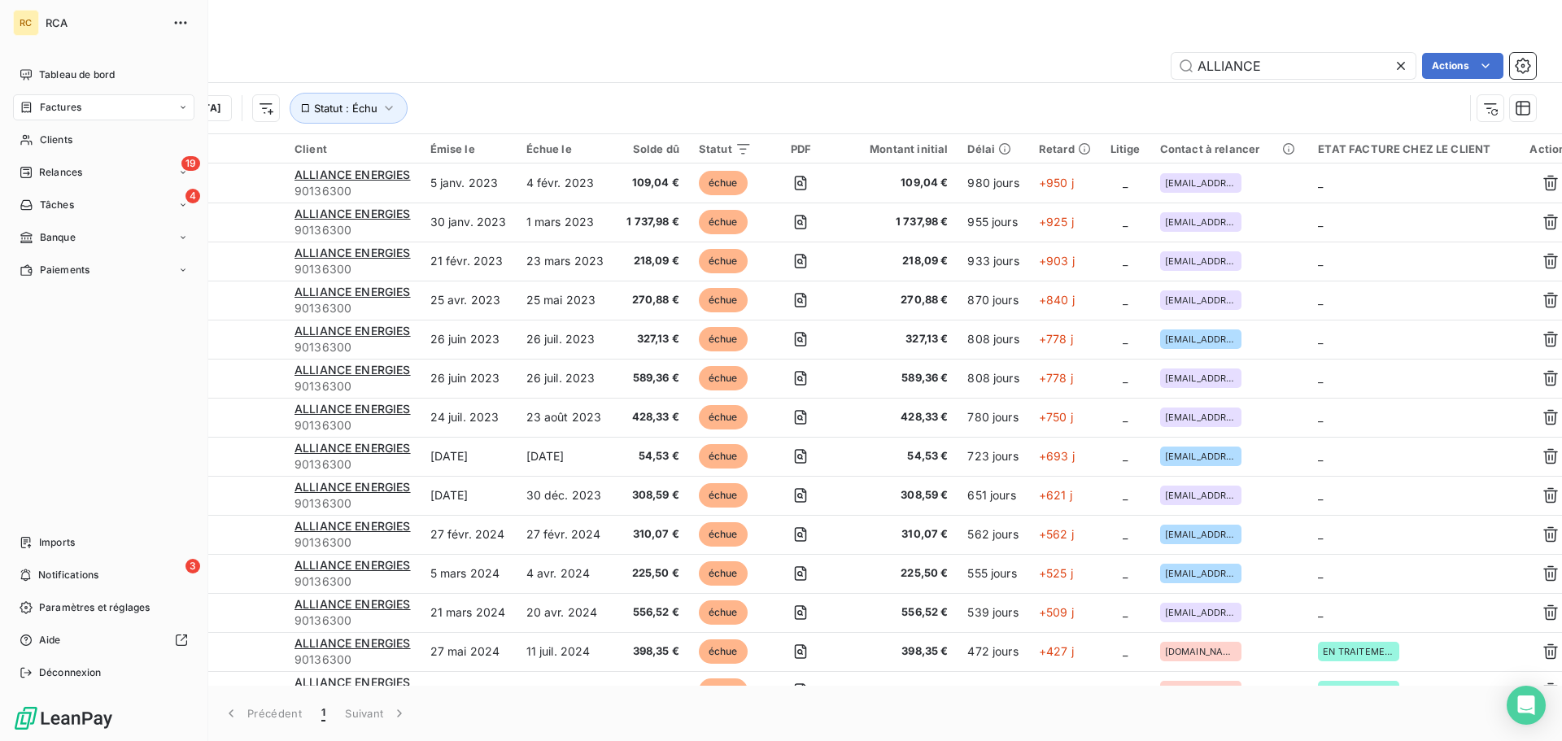
click at [66, 104] on span "Factures" at bounding box center [61, 107] width 42 height 15
click at [72, 106] on span "Factures" at bounding box center [61, 107] width 42 height 15
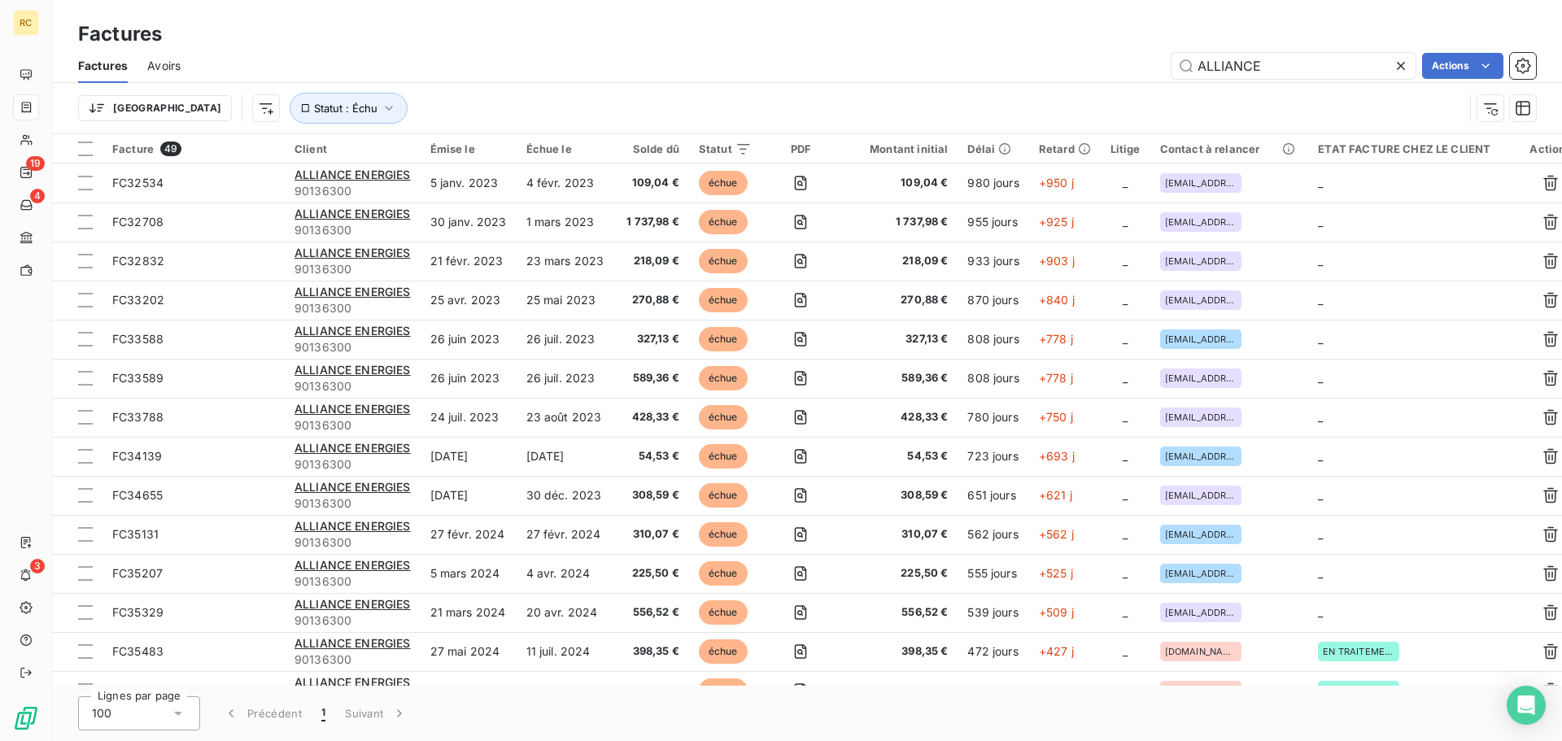
click at [1401, 67] on icon at bounding box center [1401, 66] width 8 height 8
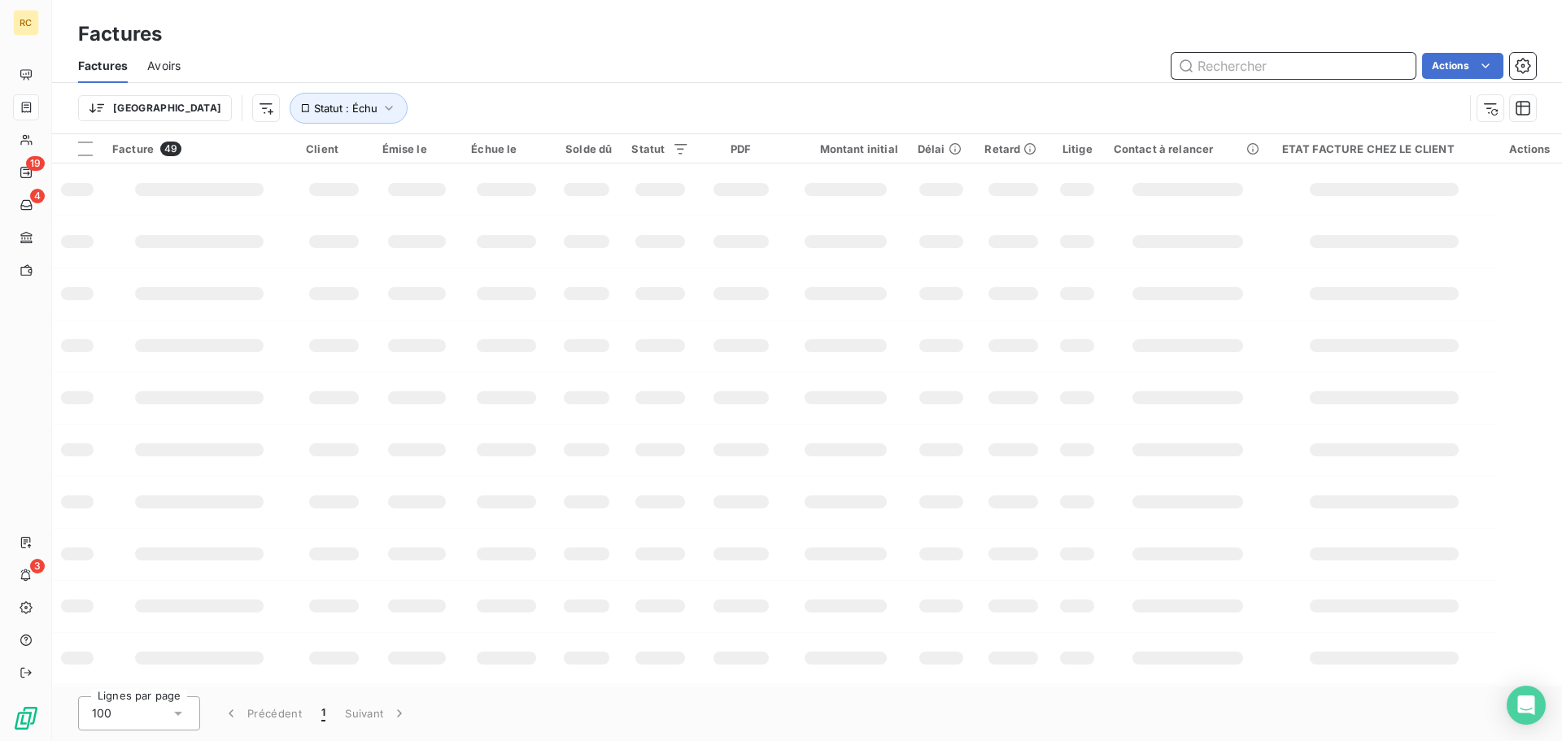
click at [1288, 68] on input "text" at bounding box center [1294, 66] width 244 height 26
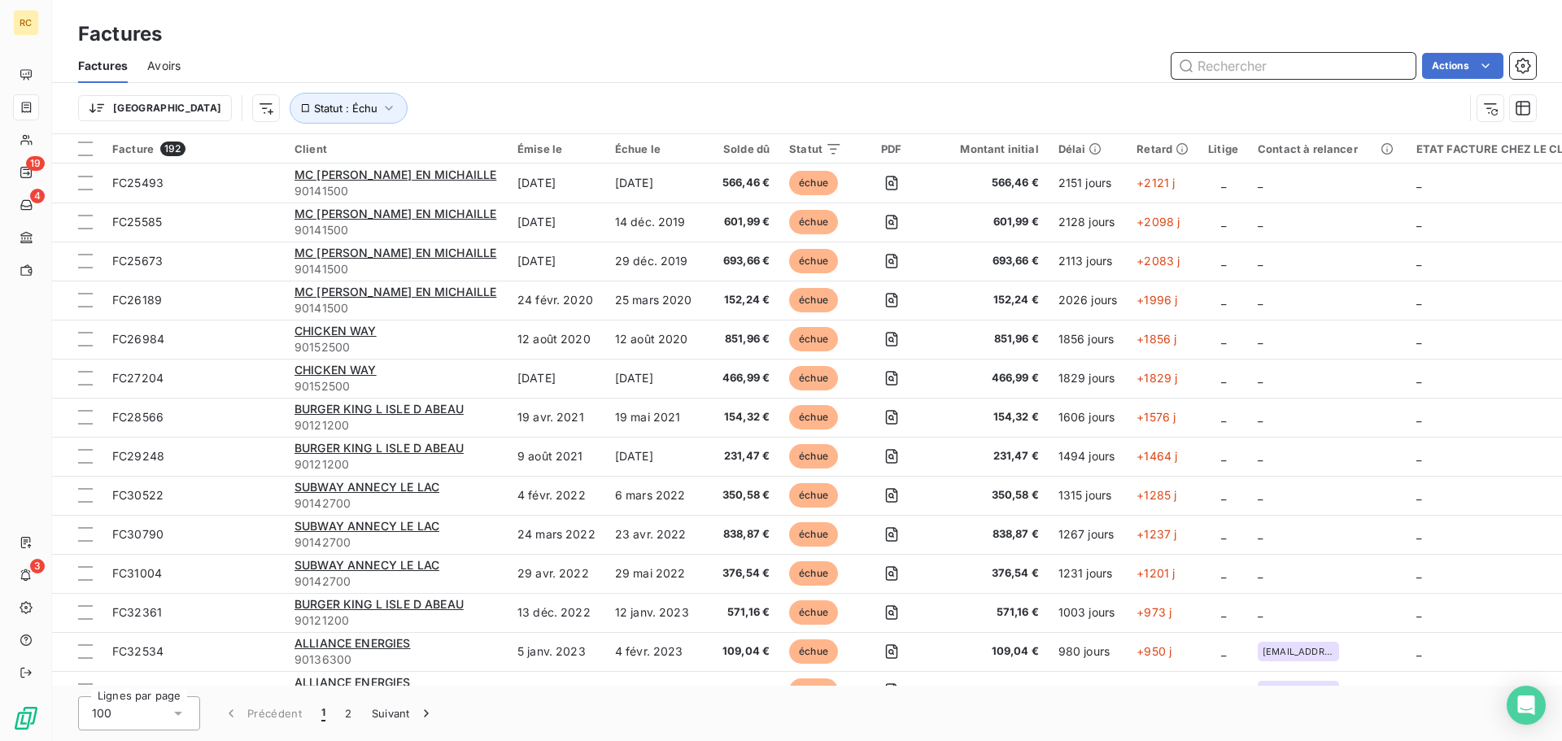
paste input "FC38788"
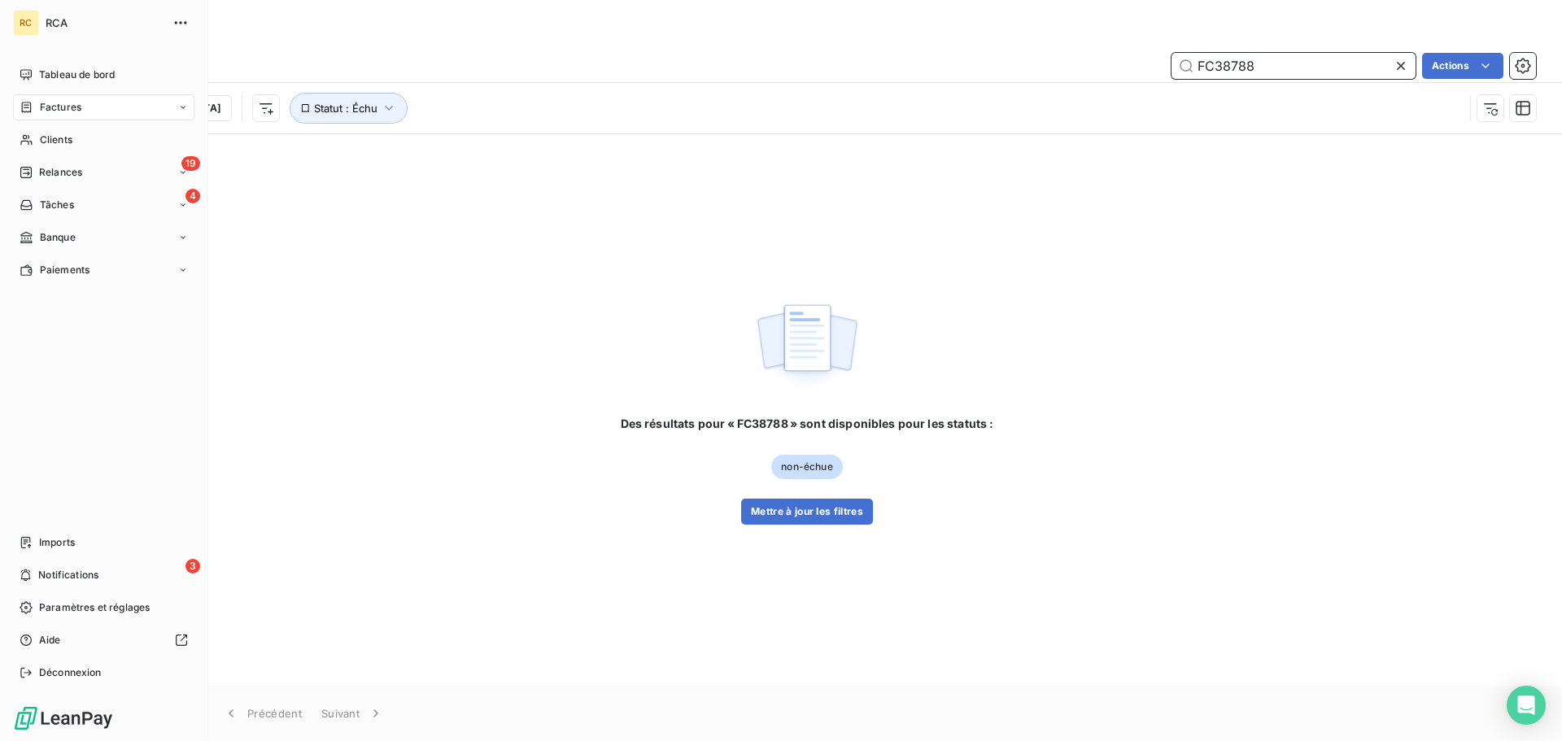
type input "FC38788"
click at [50, 108] on span "Factures" at bounding box center [61, 107] width 42 height 15
click at [90, 139] on div "Factures" at bounding box center [114, 140] width 162 height 26
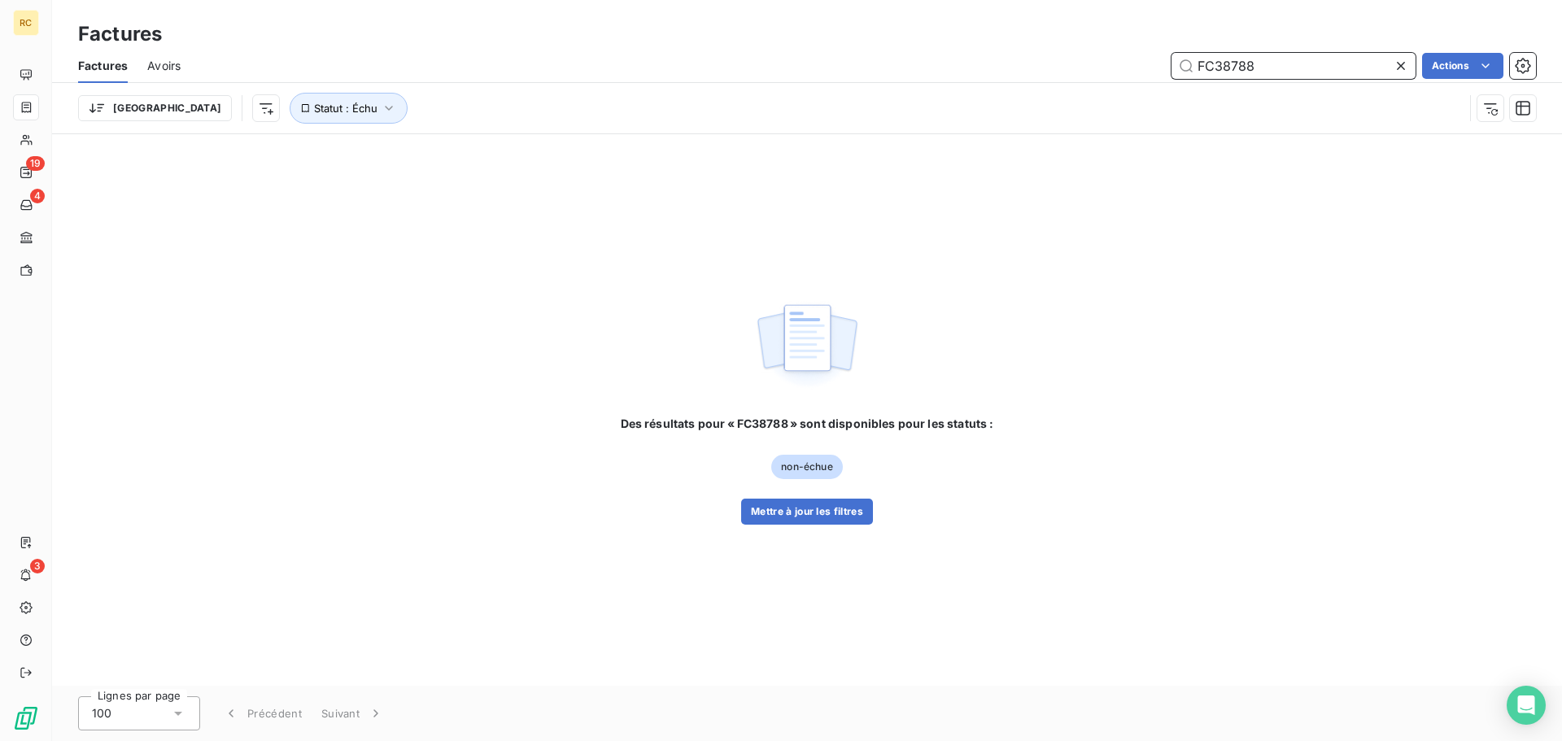
click at [1291, 67] on input "FC38788" at bounding box center [1294, 66] width 244 height 26
click at [1402, 63] on icon at bounding box center [1401, 66] width 8 height 8
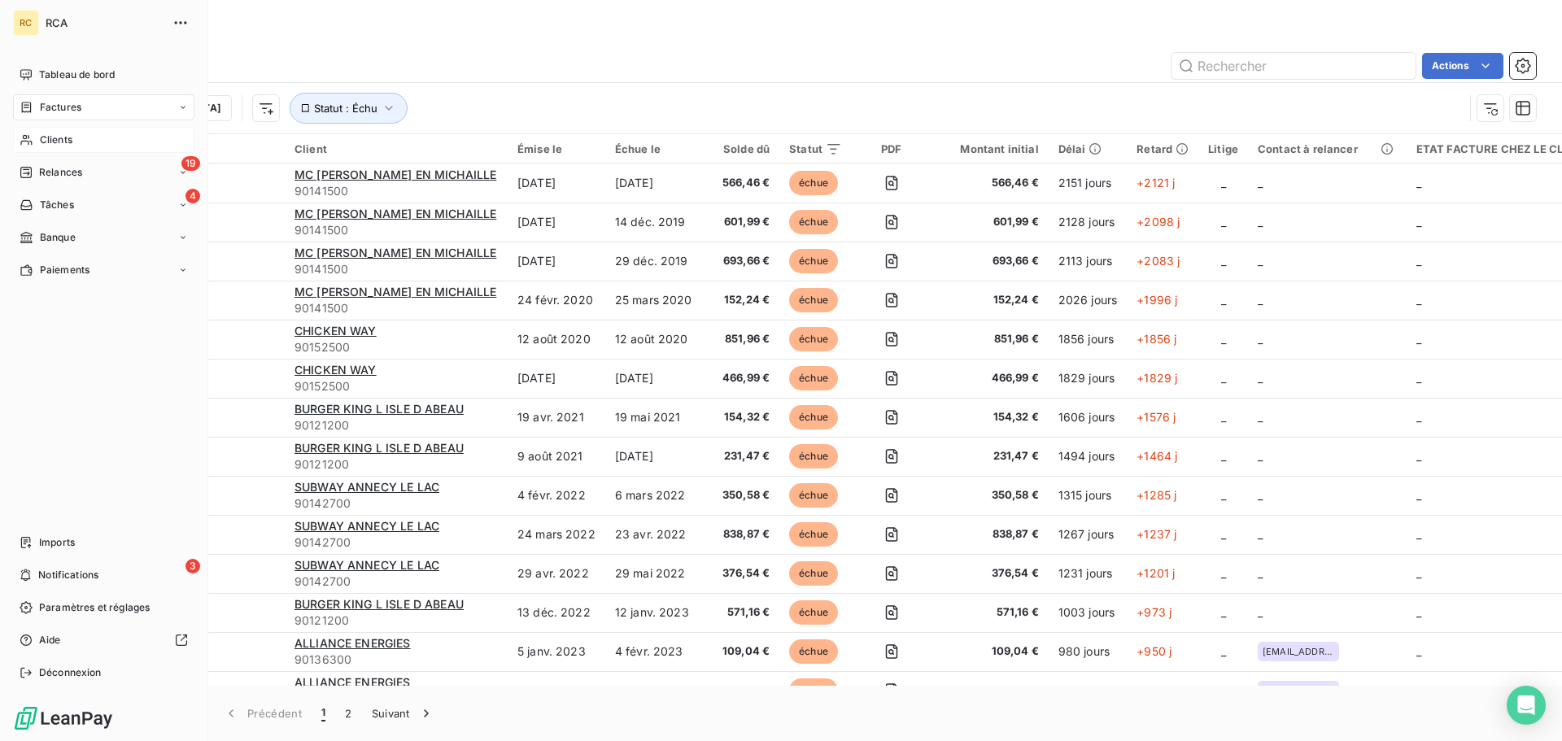
click at [52, 135] on span "Clients" at bounding box center [56, 140] width 33 height 15
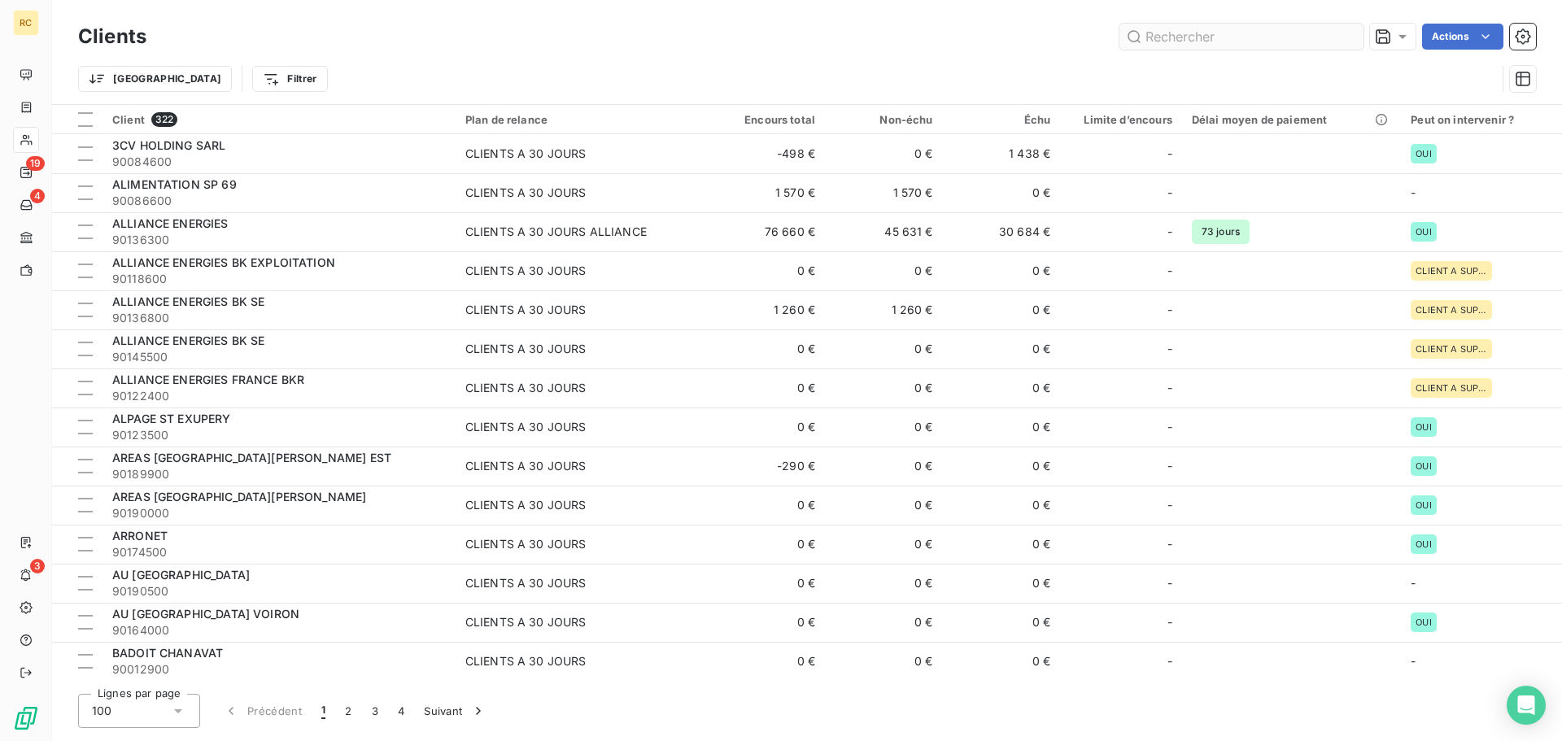
click at [1237, 42] on input "text" at bounding box center [1242, 37] width 244 height 26
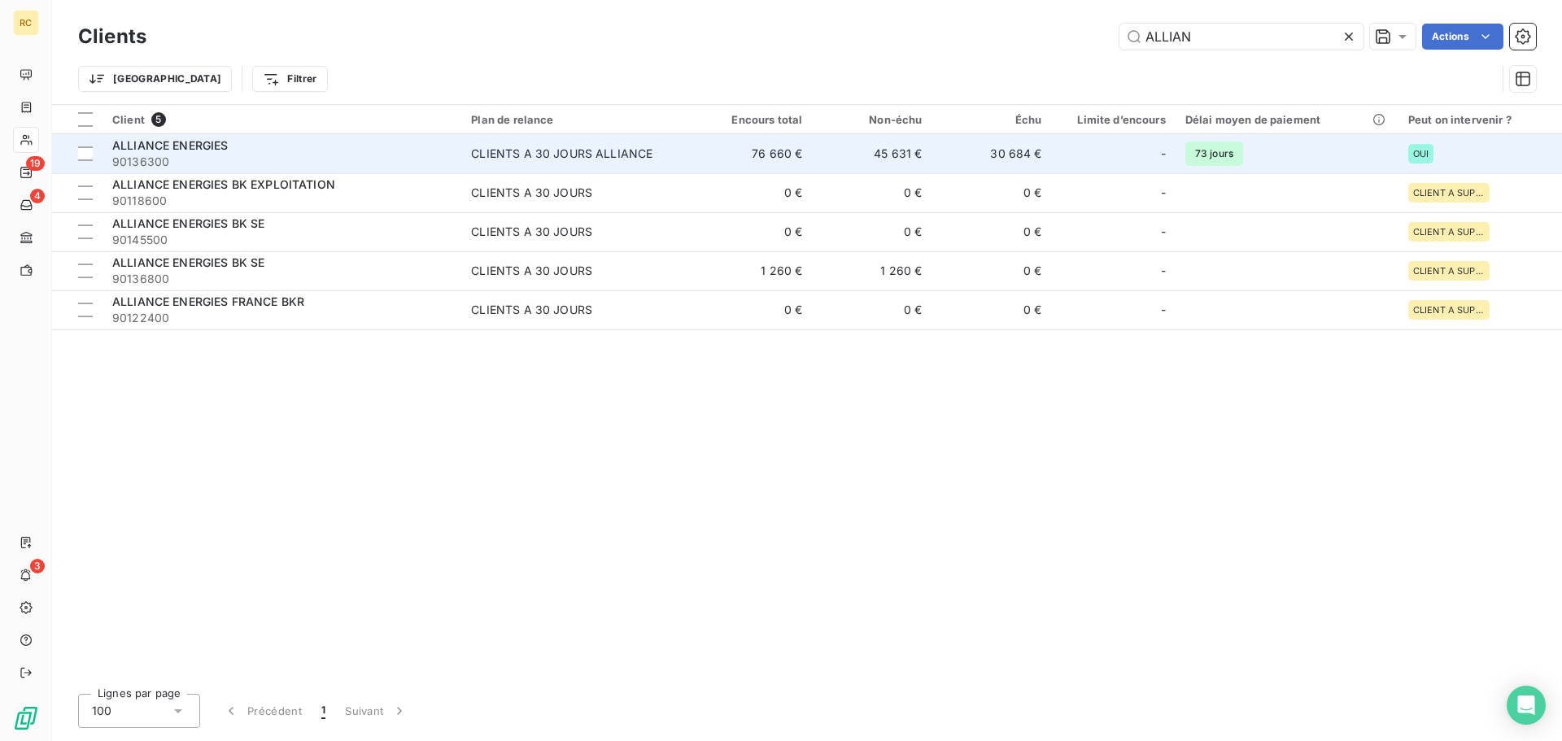
type input "ALLIAN"
click at [273, 151] on div "ALLIANCE ENERGIES" at bounding box center [281, 146] width 339 height 16
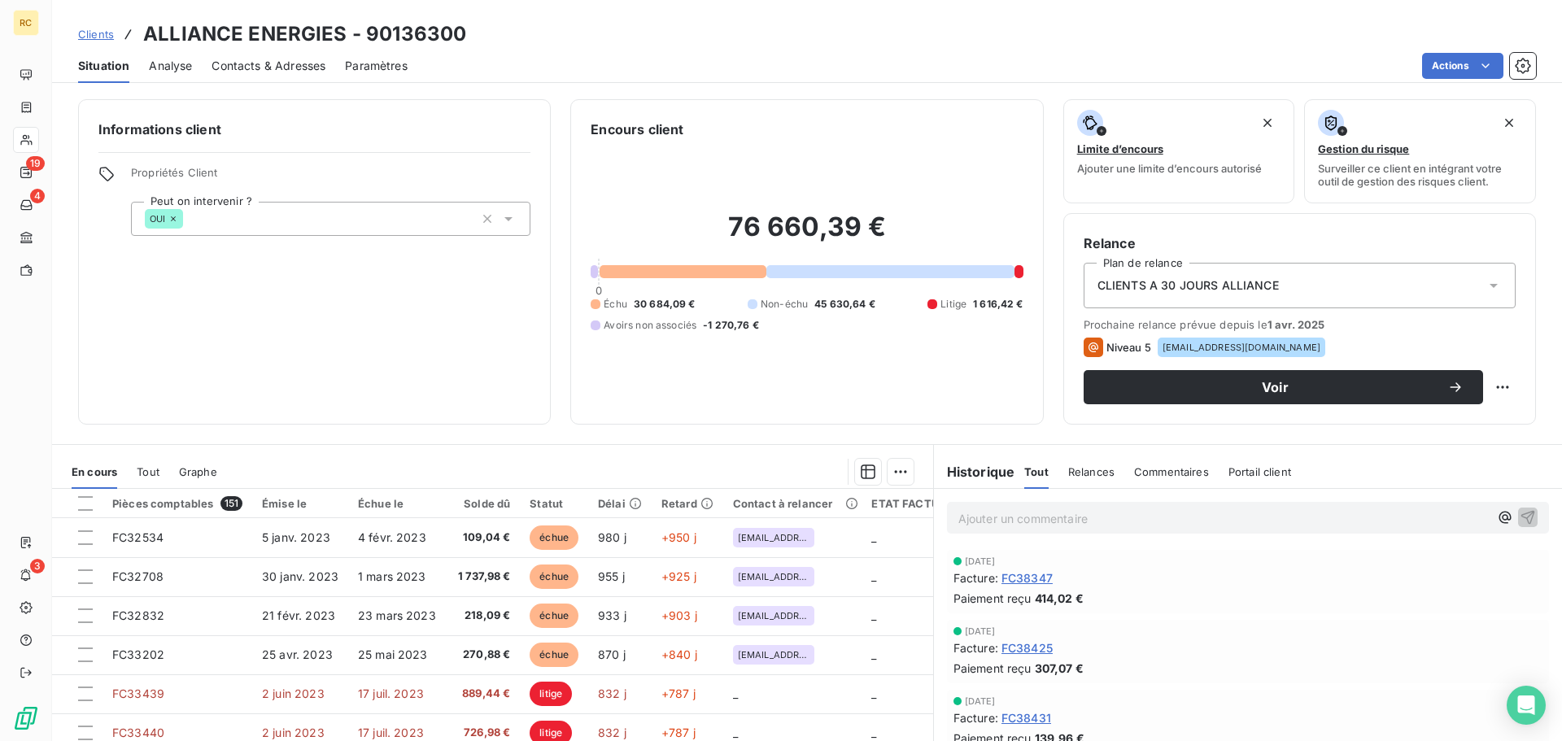
click at [145, 68] on div "Situation Analyse Contacts & Adresses Paramètres Actions" at bounding box center [807, 66] width 1510 height 34
click at [152, 70] on span "Analyse" at bounding box center [170, 66] width 43 height 16
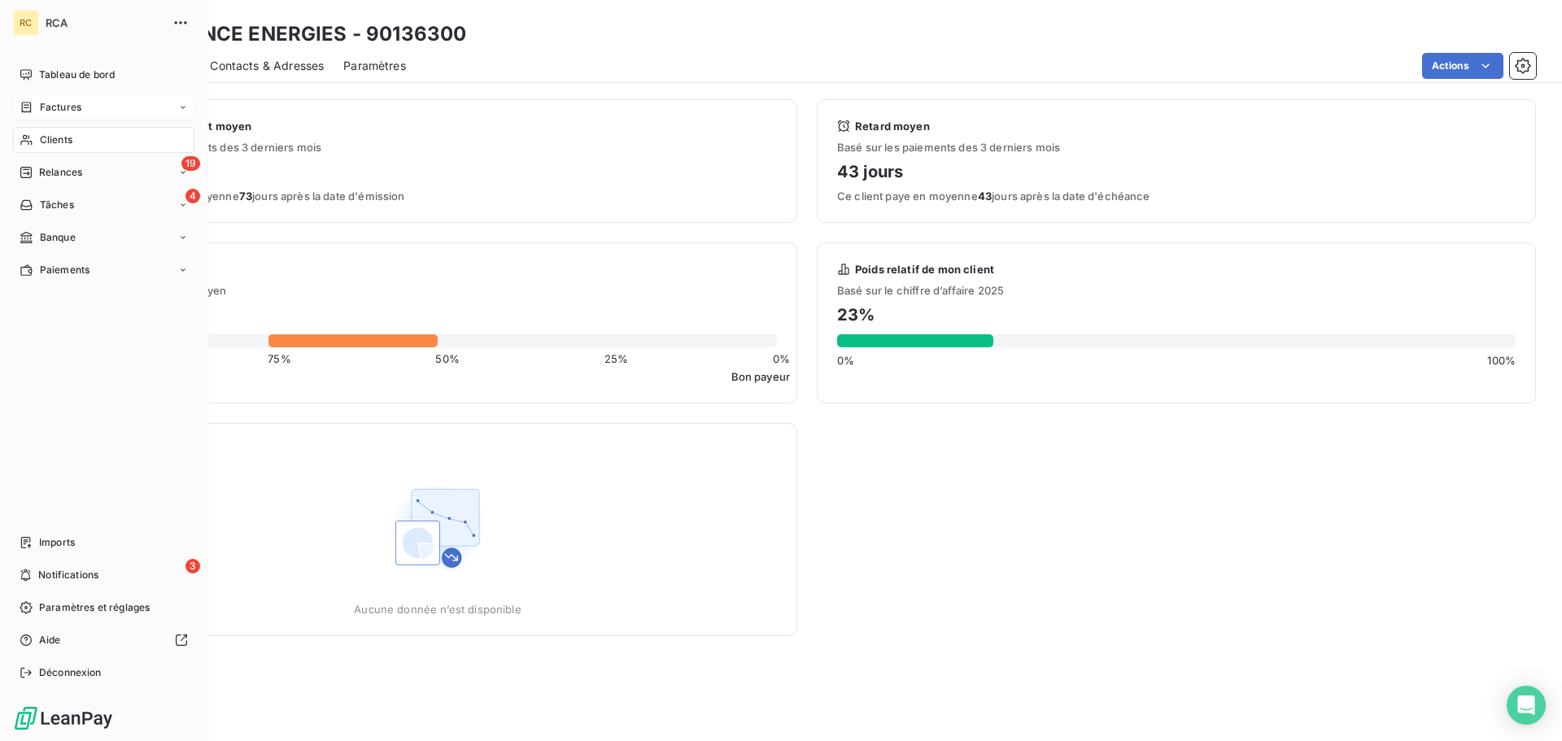
click at [66, 108] on span "Factures" at bounding box center [61, 107] width 42 height 15
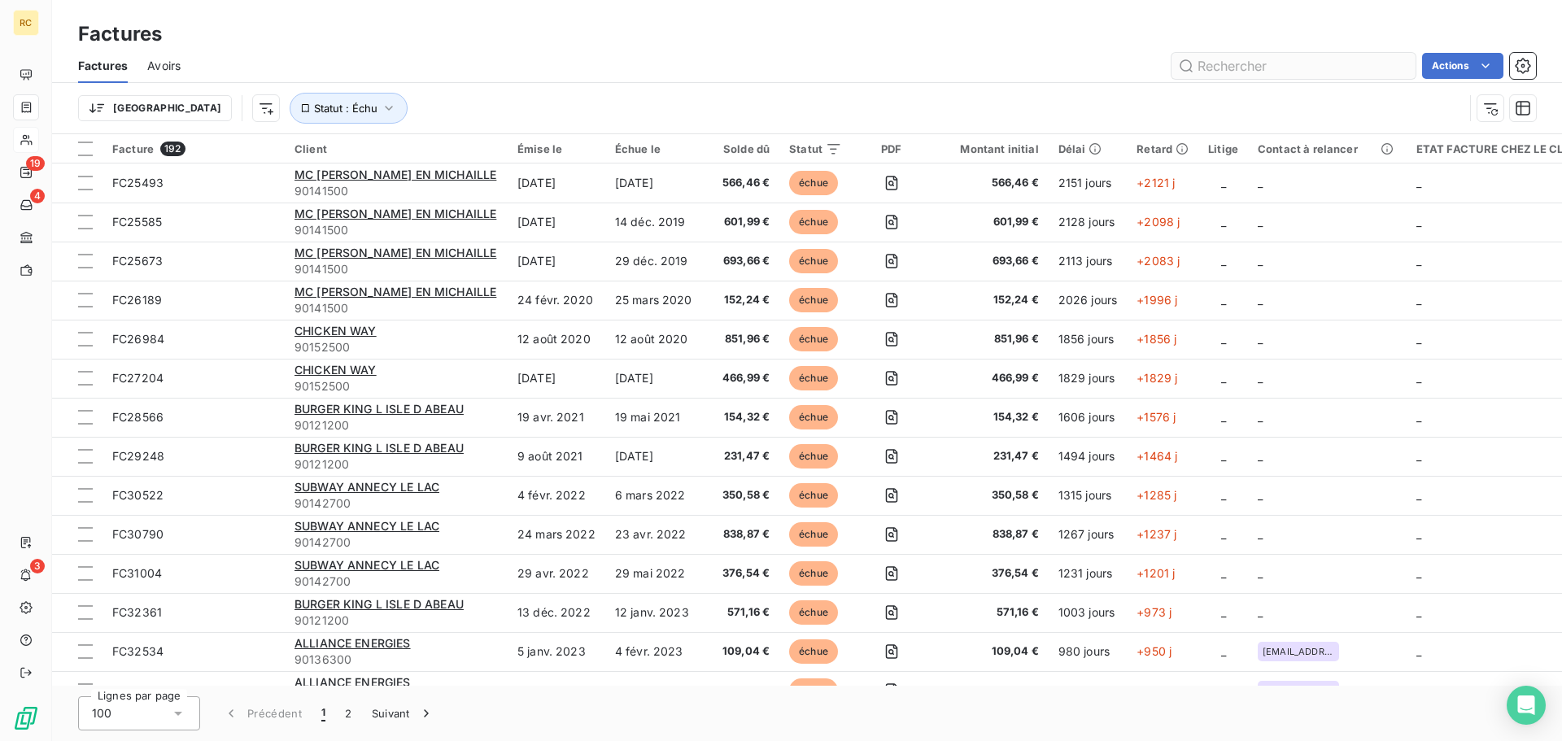
click at [1268, 68] on input "text" at bounding box center [1294, 66] width 244 height 26
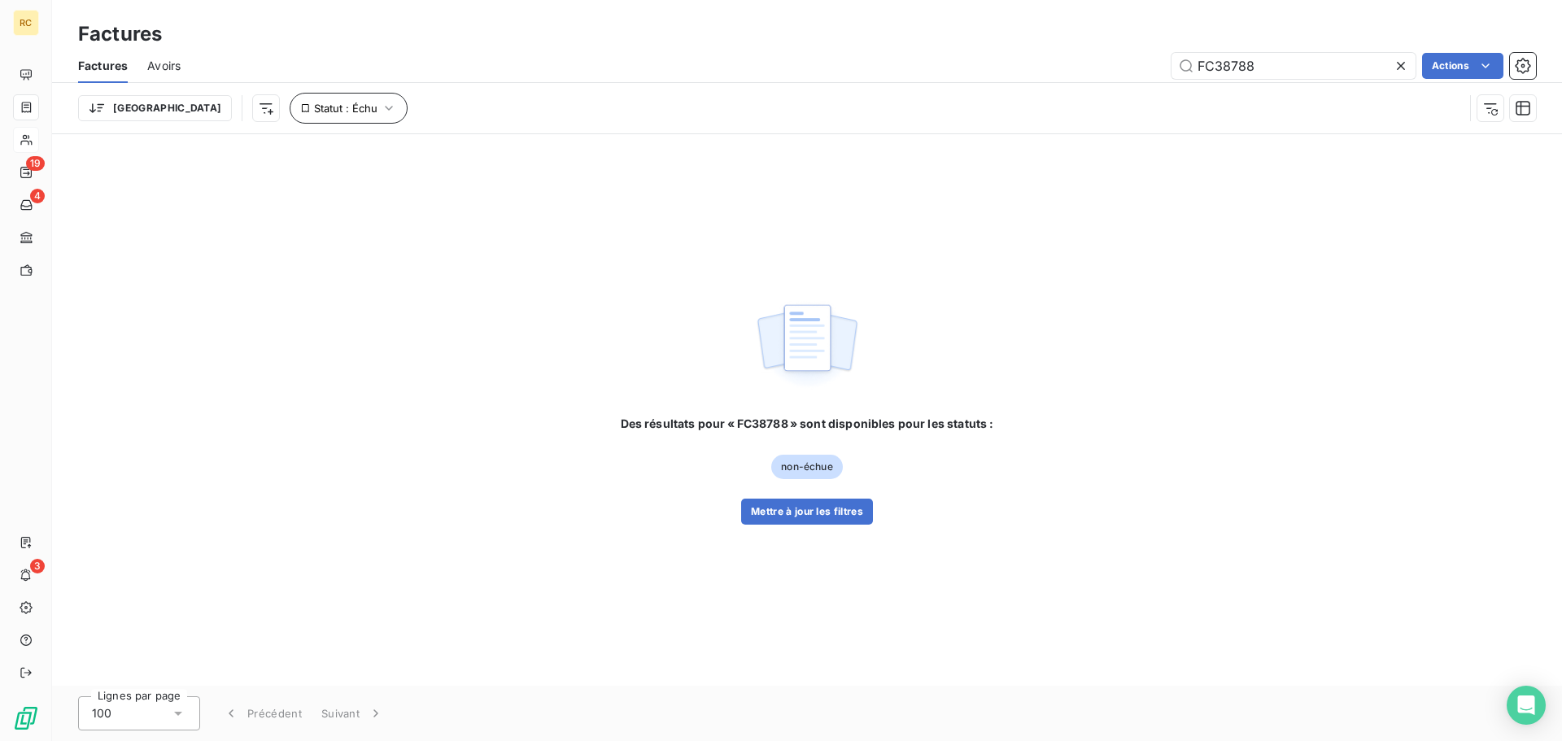
type input "FC38788"
click at [381, 110] on icon "button" at bounding box center [389, 108] width 16 height 16
click at [540, 157] on div "échue" at bounding box center [508, 150] width 234 height 34
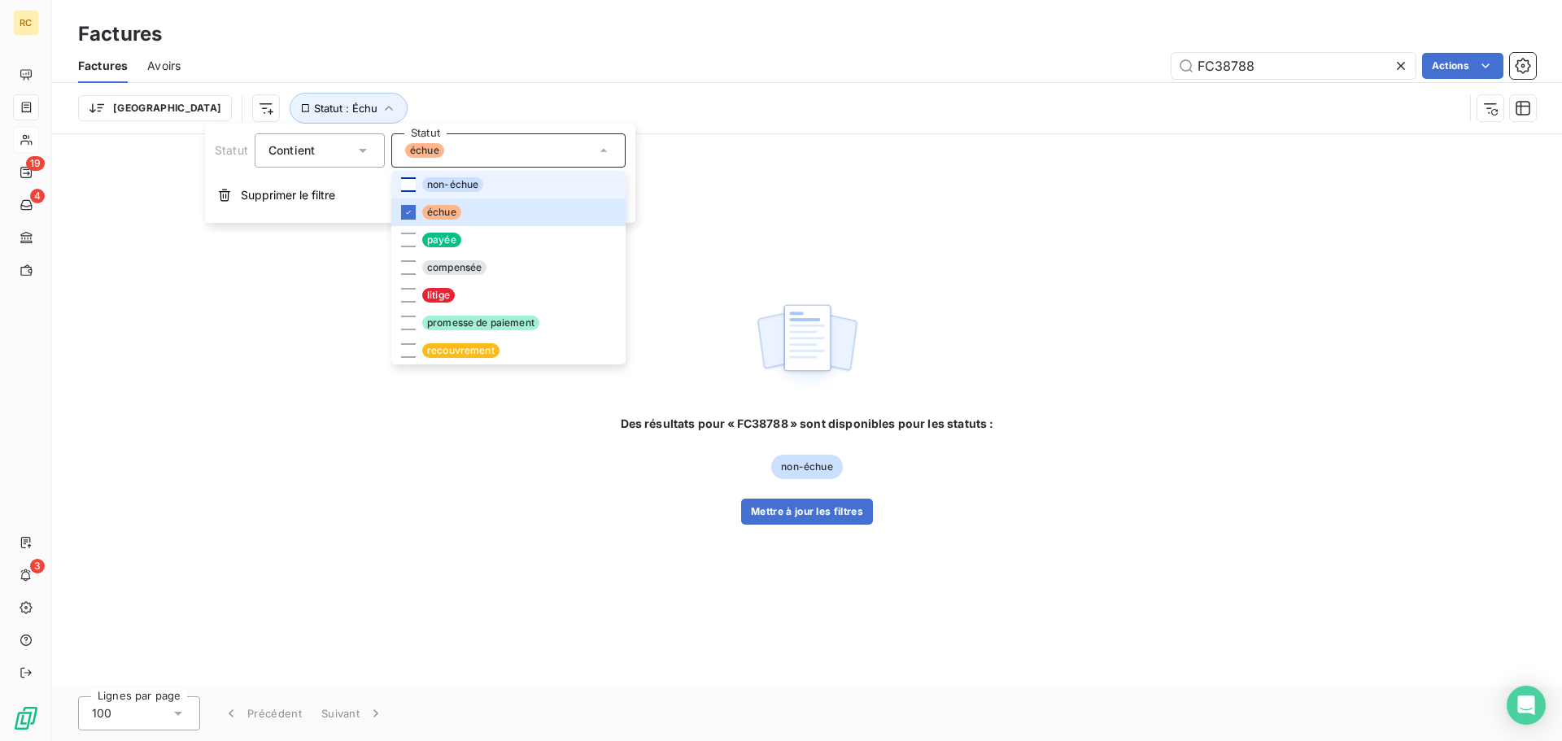
click at [409, 184] on div at bounding box center [408, 184] width 15 height 15
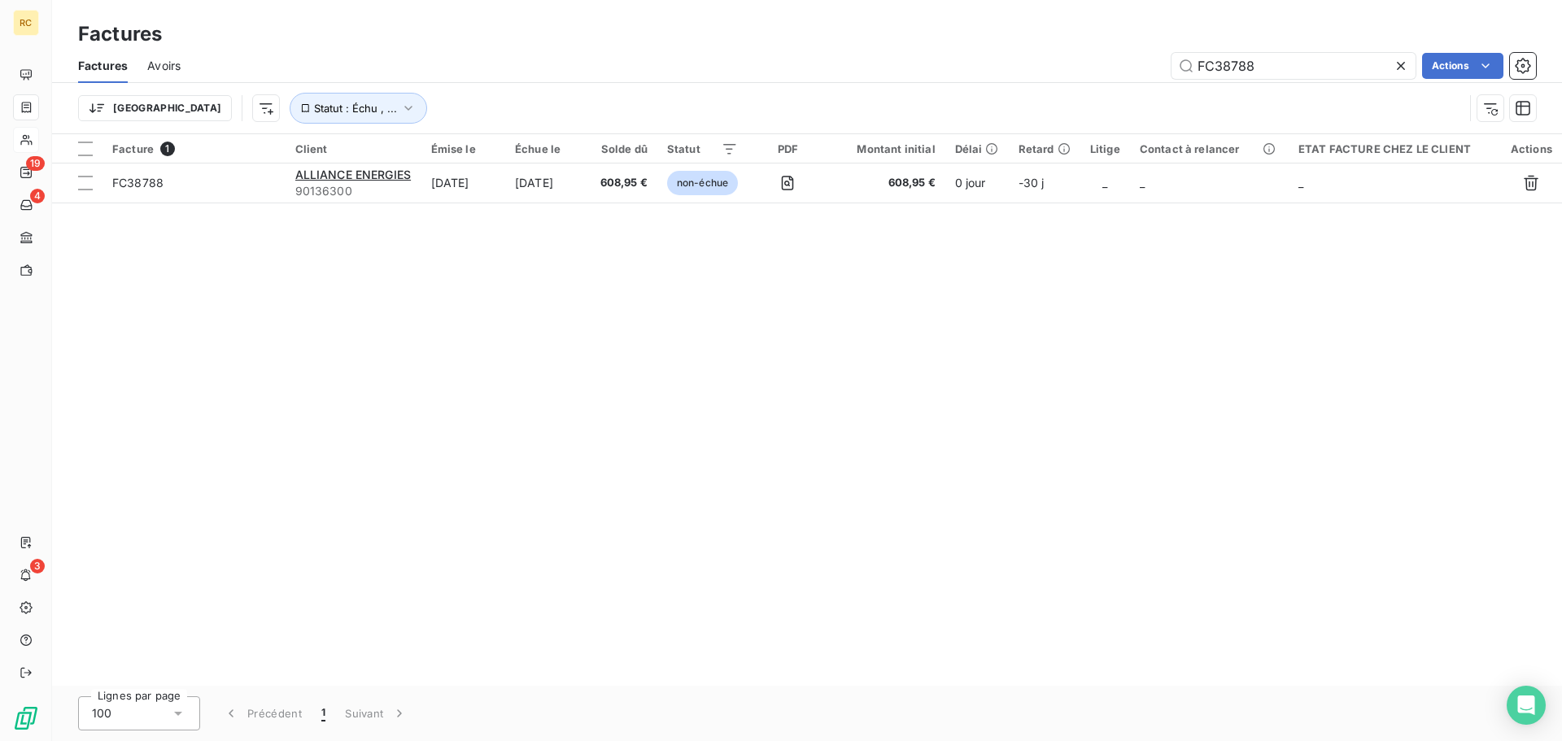
click at [610, 65] on div "FC38788 Actions" at bounding box center [868, 66] width 1336 height 26
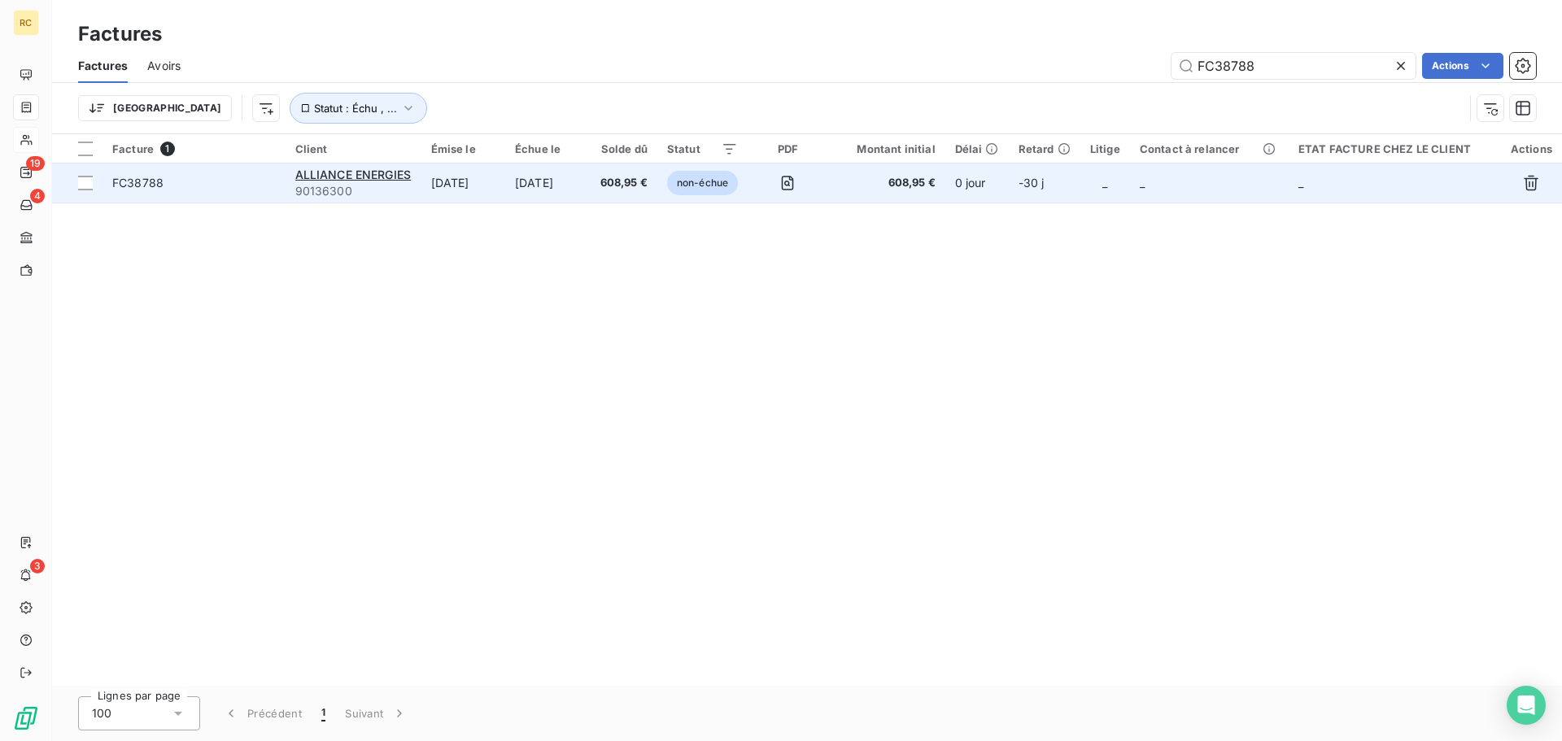
click at [144, 186] on span "FC38788" at bounding box center [137, 183] width 51 height 14
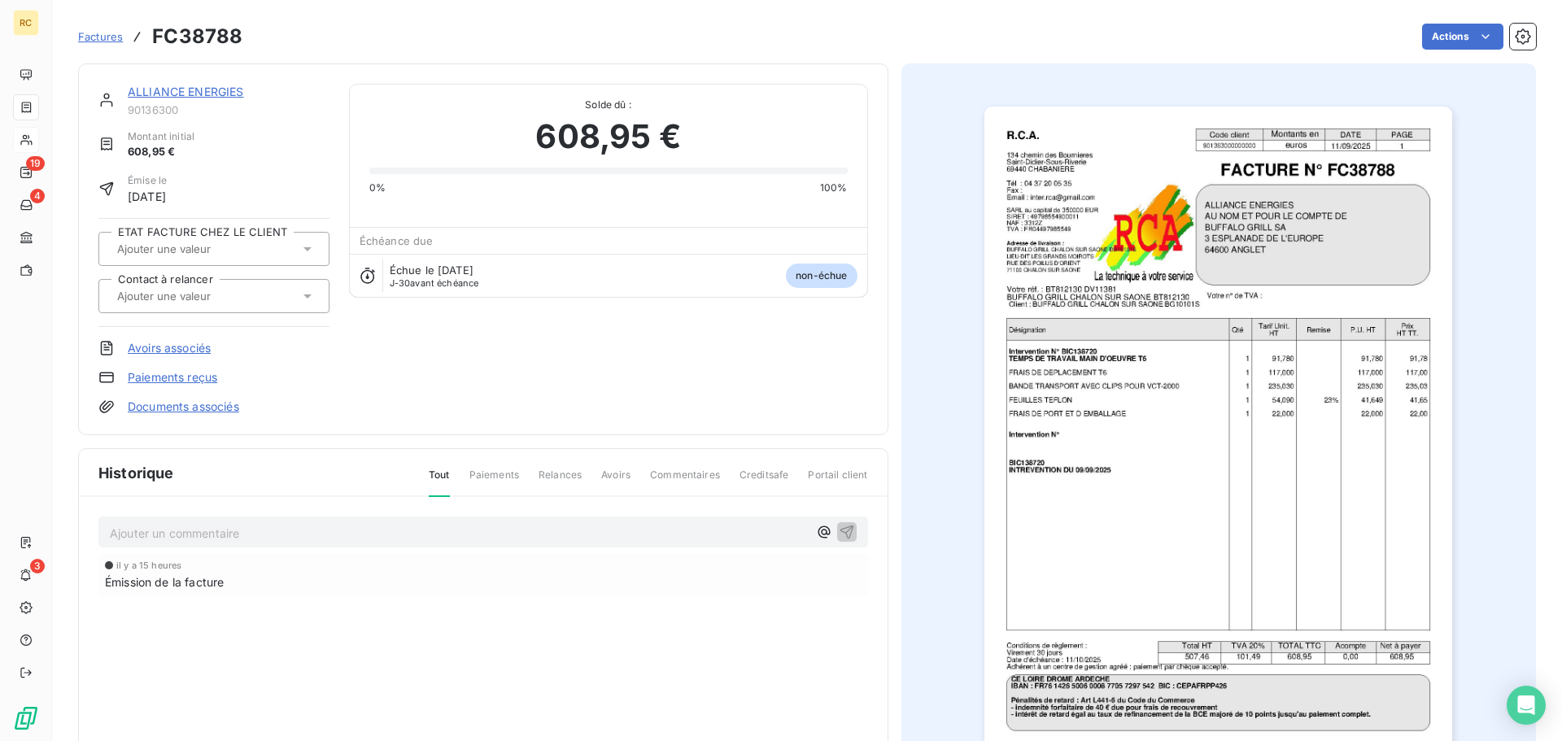
click at [203, 409] on link "Documents associés" at bounding box center [183, 407] width 111 height 16
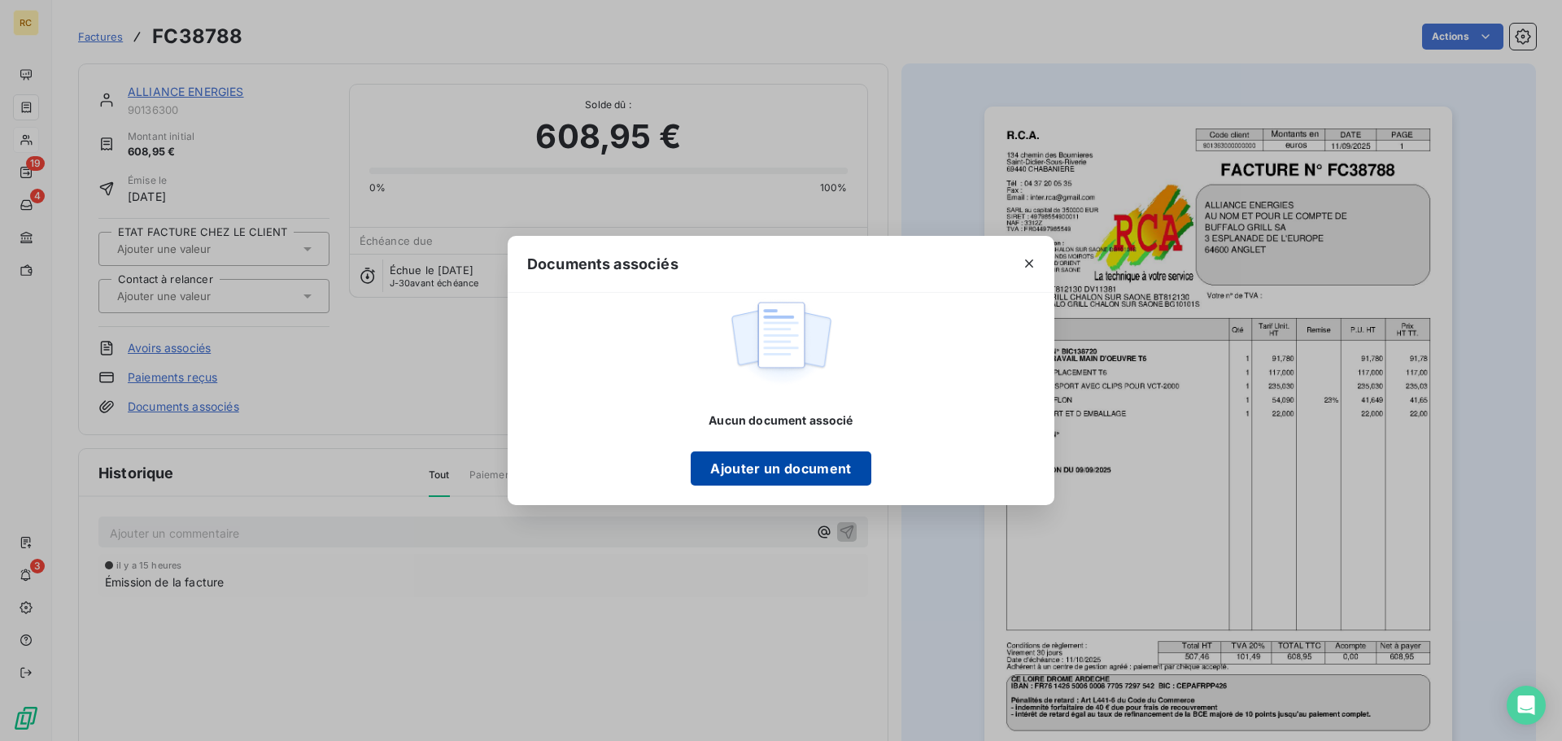
click at [776, 470] on button "Ajouter un document" at bounding box center [781, 469] width 180 height 34
click at [779, 480] on button "Ajouter un document" at bounding box center [781, 469] width 180 height 34
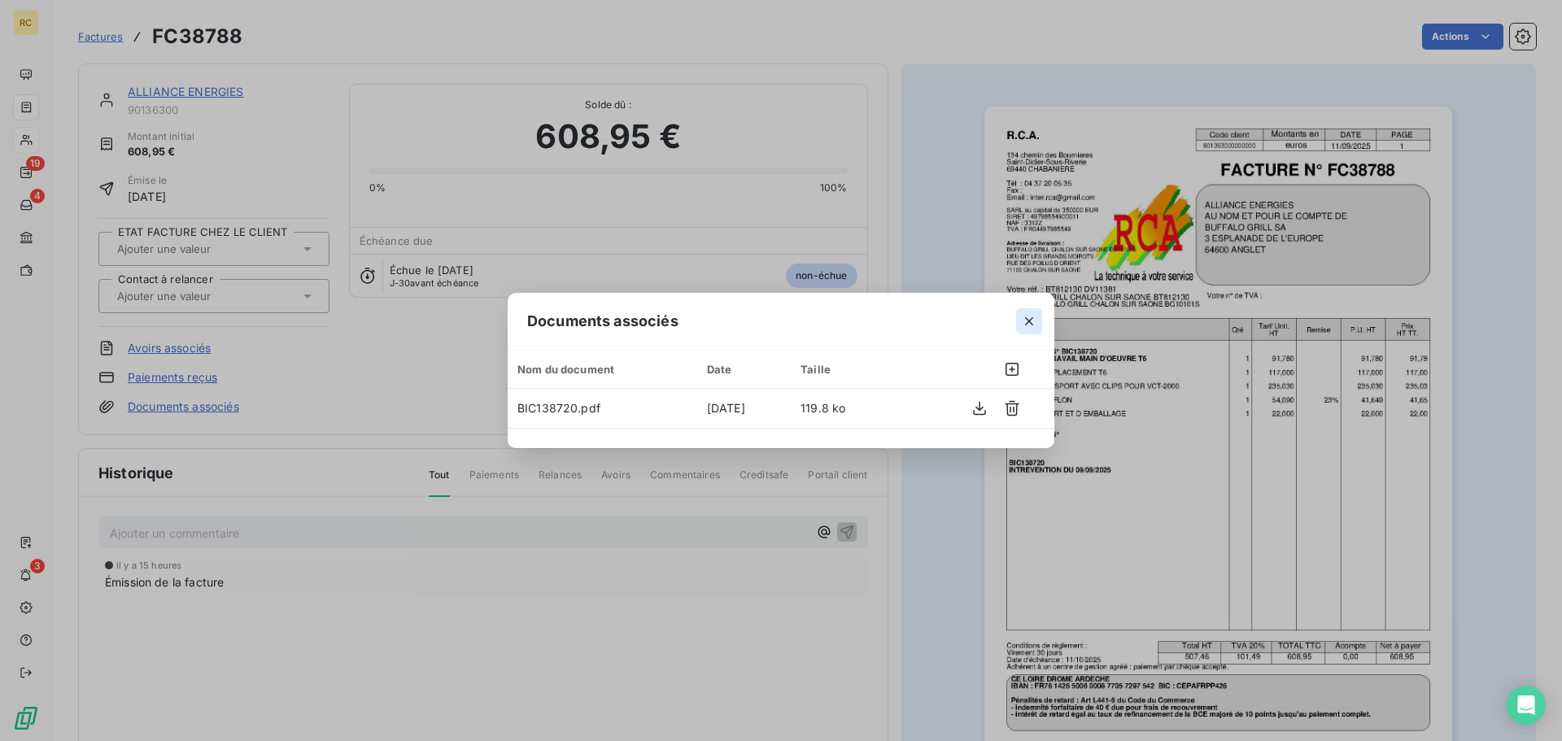
click at [1026, 325] on icon "button" at bounding box center [1029, 321] width 8 height 8
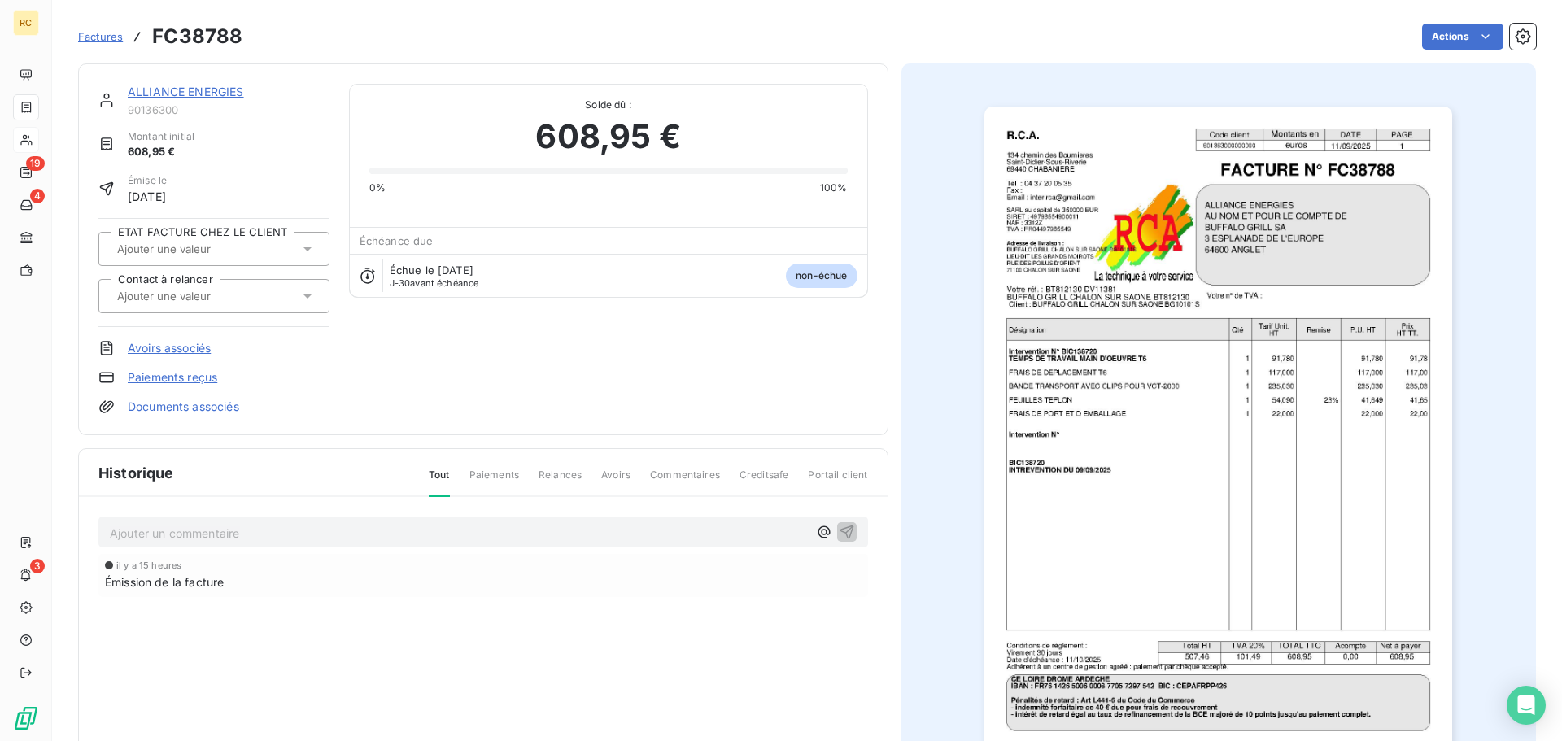
click at [435, 377] on div "ALLIANCE ENERGIES 90136300 Montant initial 608,95 € Émise le [DATE] ETAT FACTUR…" at bounding box center [483, 249] width 770 height 331
click at [688, 368] on div "ALLIANCE ENERGIES 90136300 Montant initial 608,95 € Émise le [DATE] ETAT FACTUR…" at bounding box center [483, 249] width 770 height 331
